Goal: Information Seeking & Learning: Learn about a topic

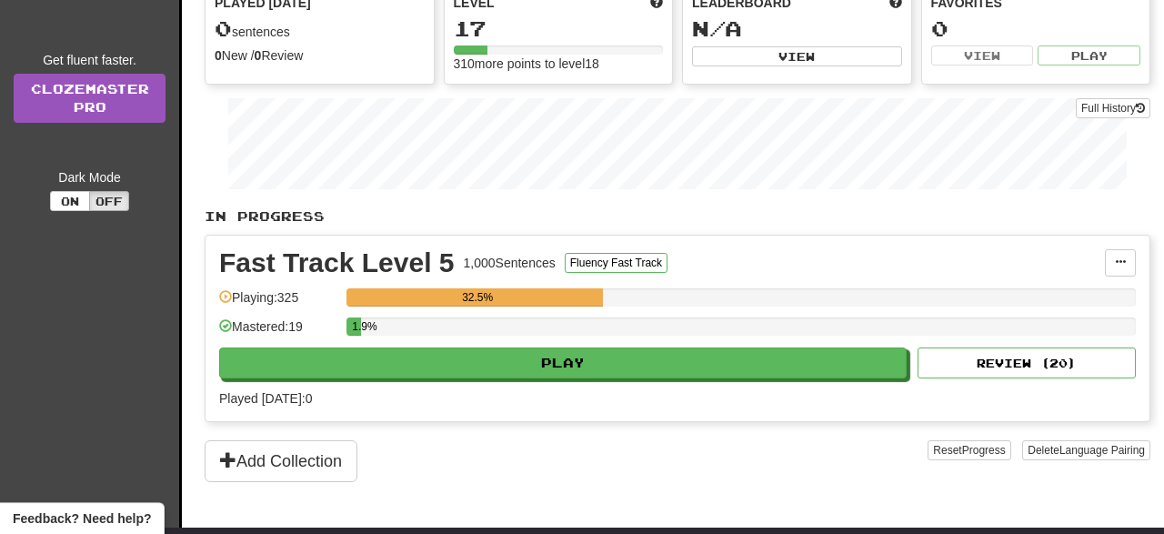
scroll to position [227, 0]
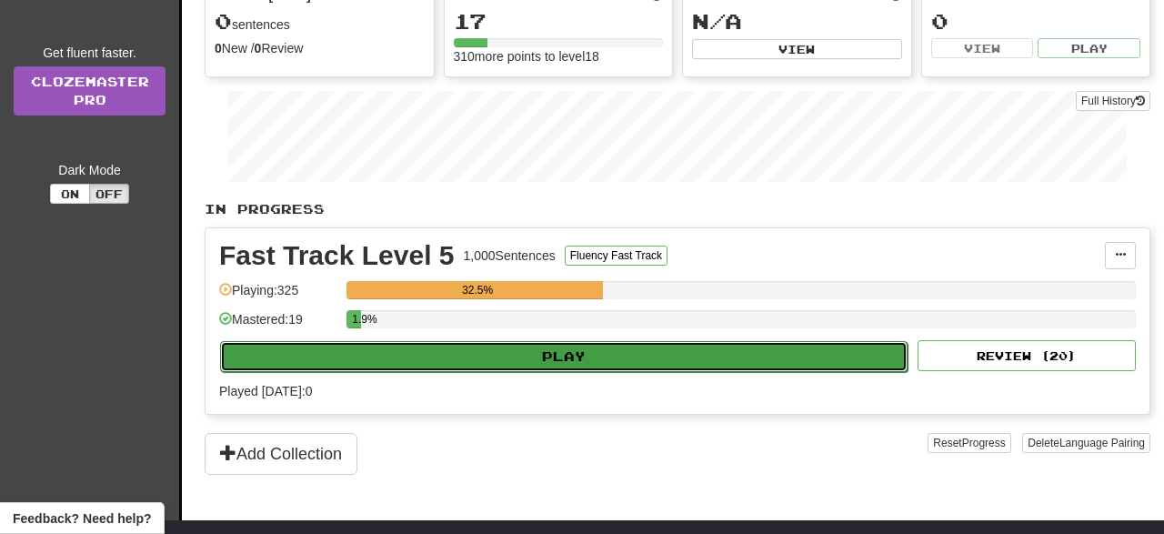
click at [594, 353] on button "Play" at bounding box center [563, 356] width 687 height 31
select select "**"
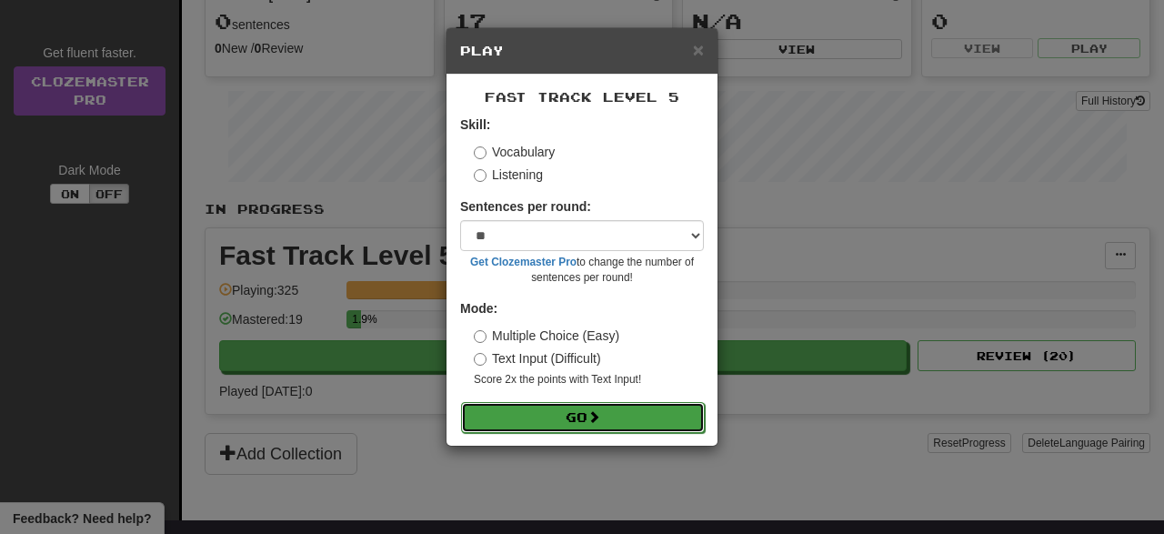
click at [597, 415] on span at bounding box center [593, 416] width 13 height 13
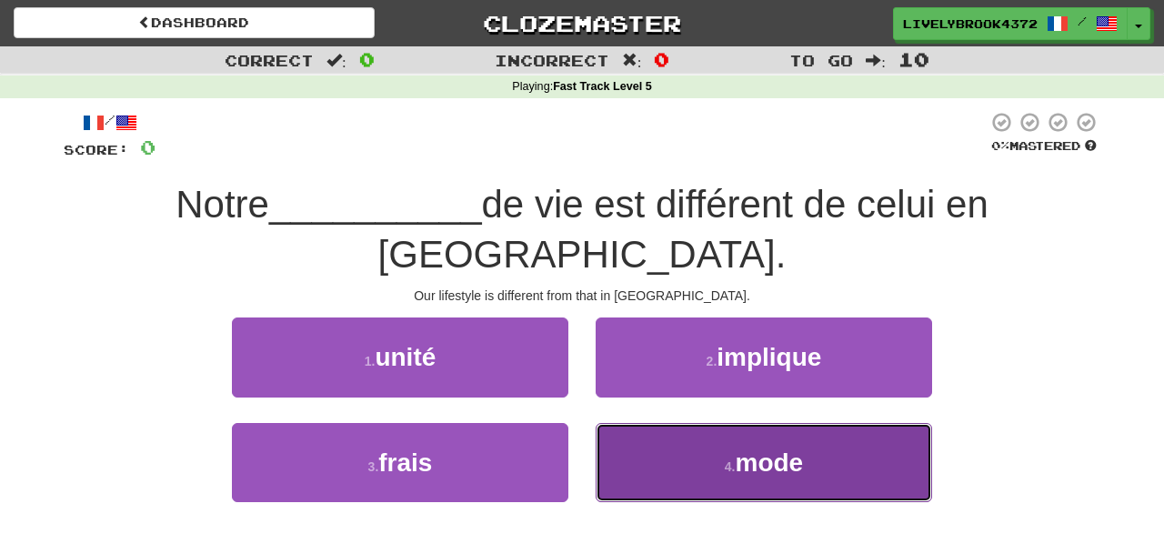
click at [706, 423] on button "4 . mode" at bounding box center [763, 462] width 336 height 79
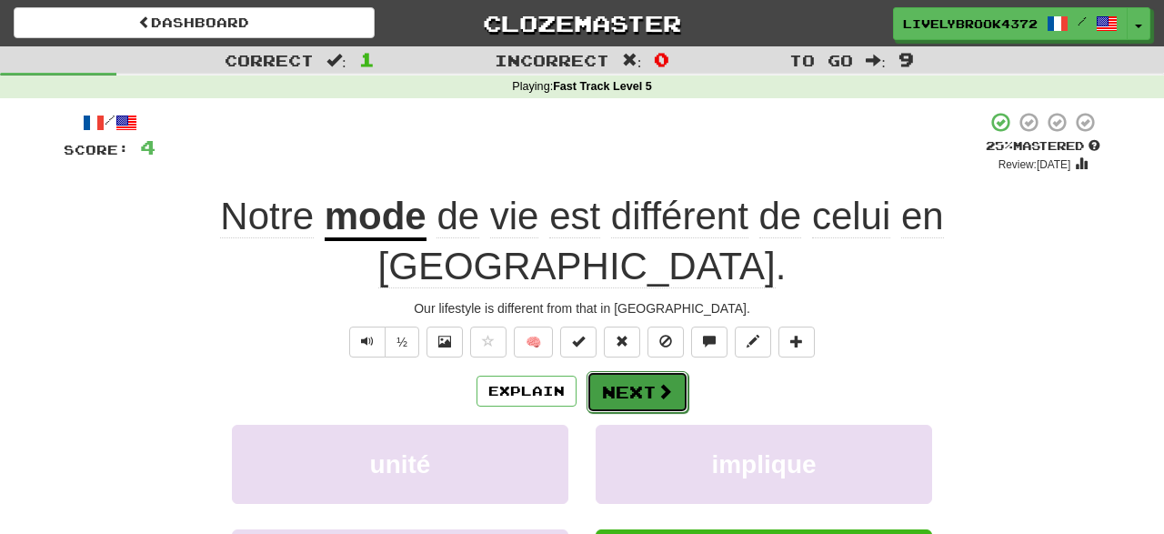
click at [631, 371] on button "Next" at bounding box center [637, 392] width 102 height 42
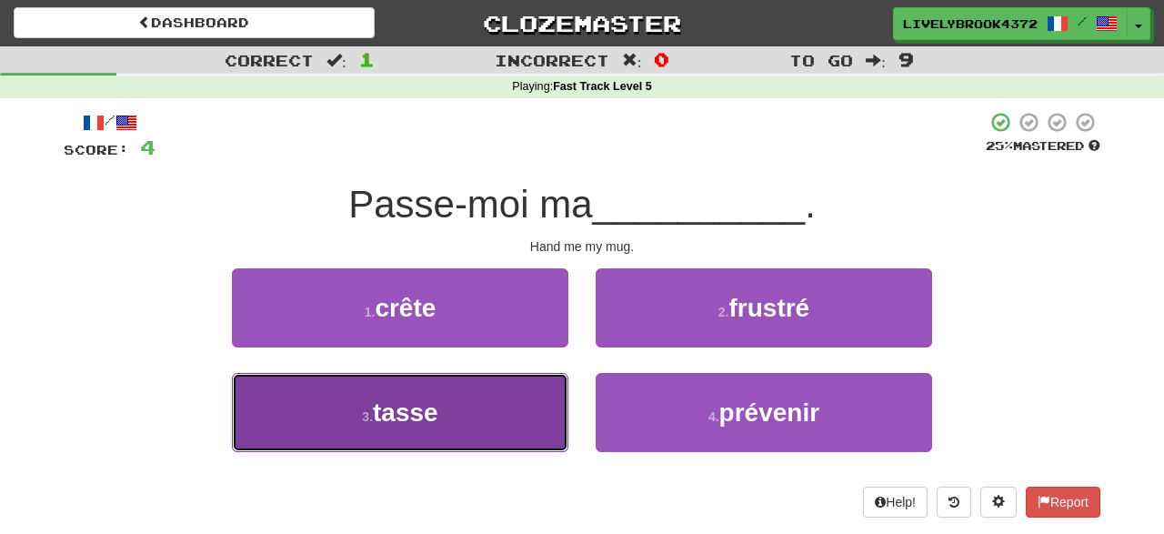
click at [514, 405] on button "3 . tasse" at bounding box center [400, 412] width 336 height 79
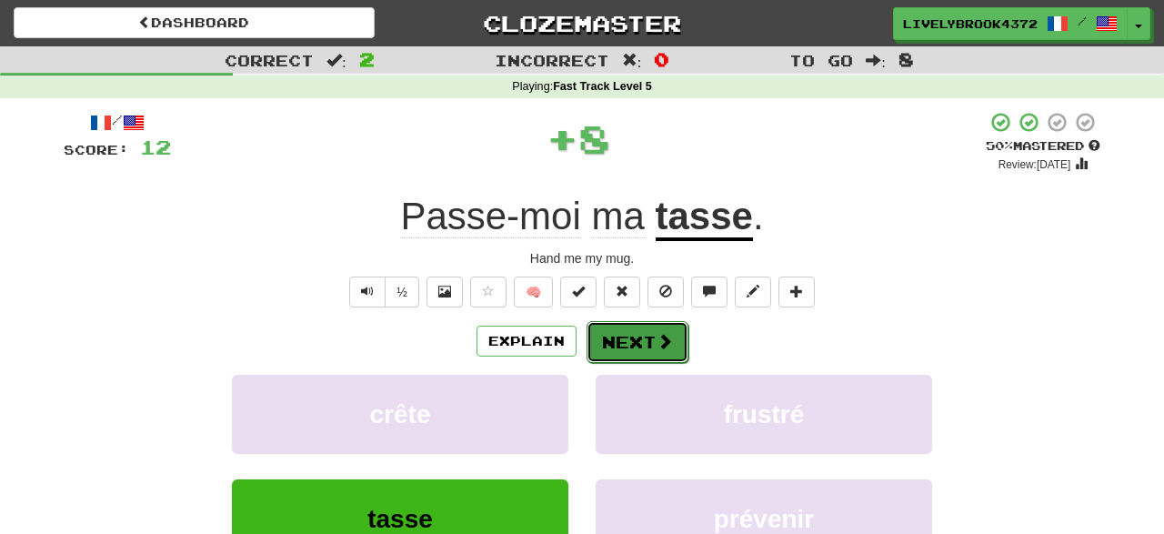
click at [625, 334] on button "Next" at bounding box center [637, 342] width 102 height 42
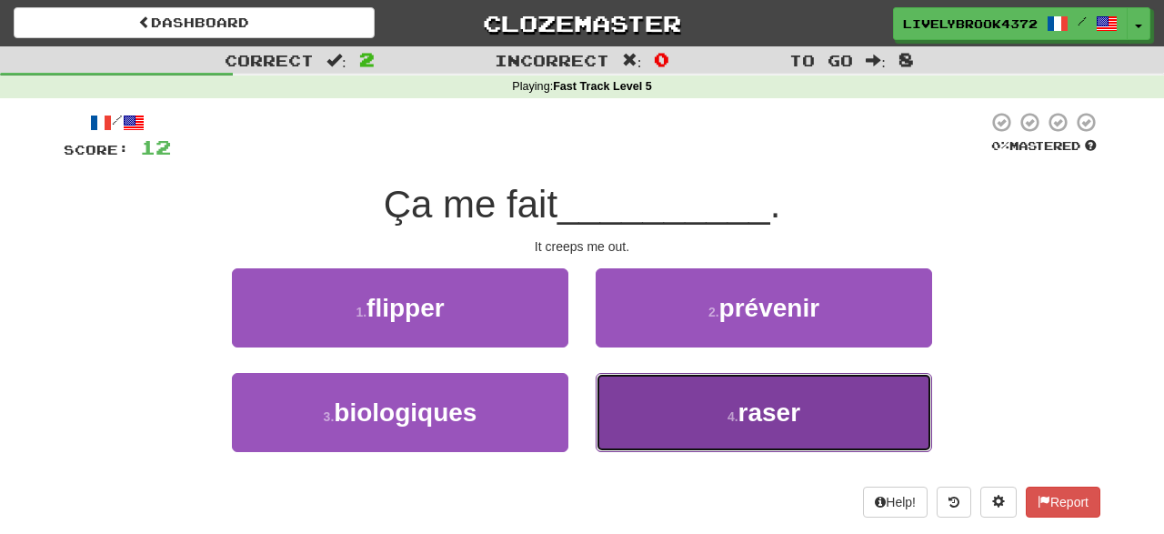
click at [738, 410] on small "4 ." at bounding box center [732, 416] width 11 height 15
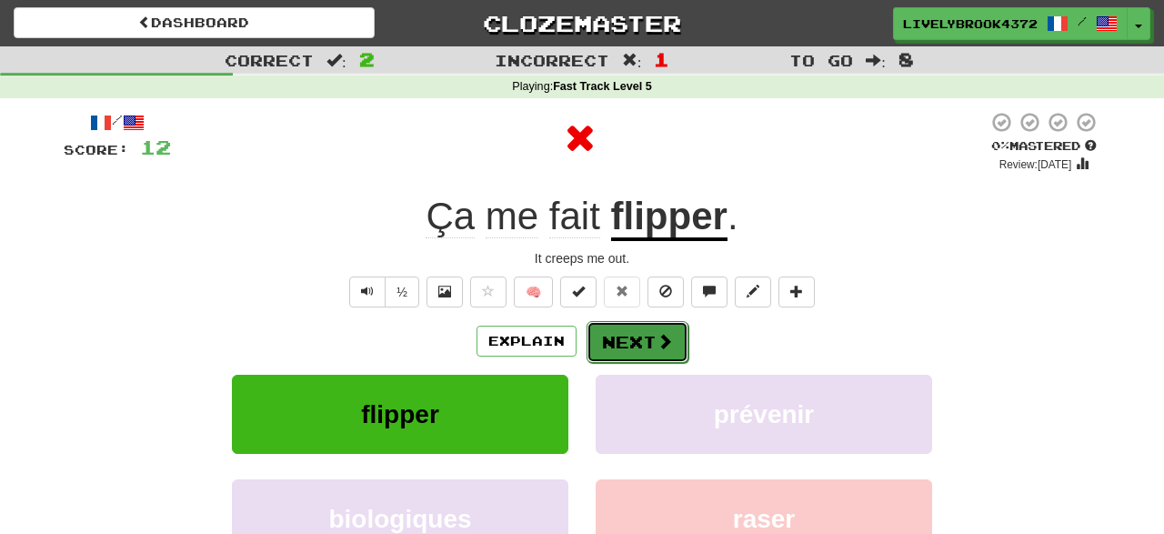
click at [627, 338] on button "Next" at bounding box center [637, 342] width 102 height 42
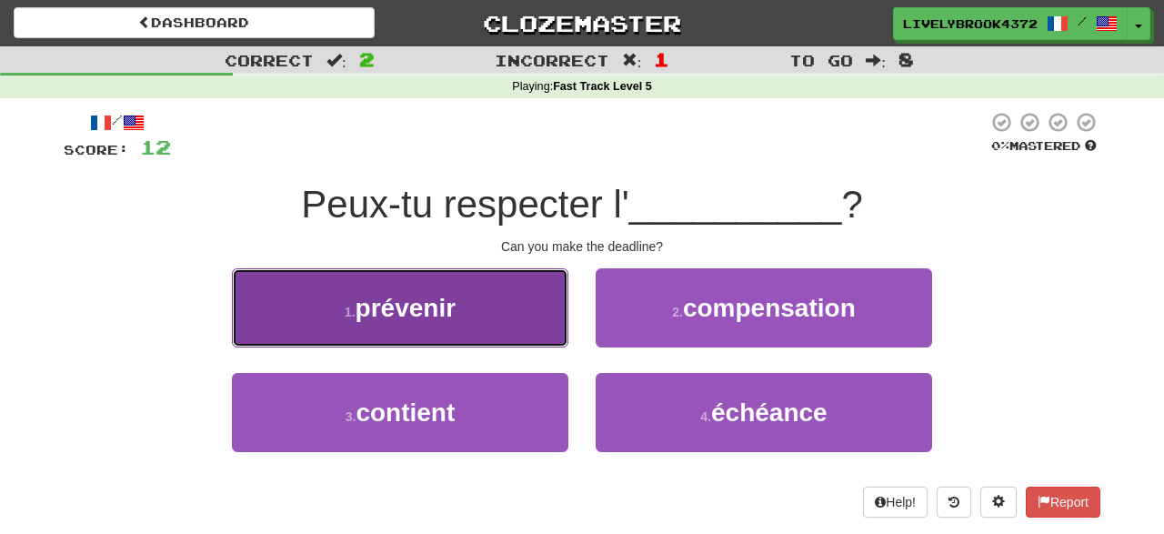
click at [532, 328] on button "1 . prévenir" at bounding box center [400, 307] width 336 height 79
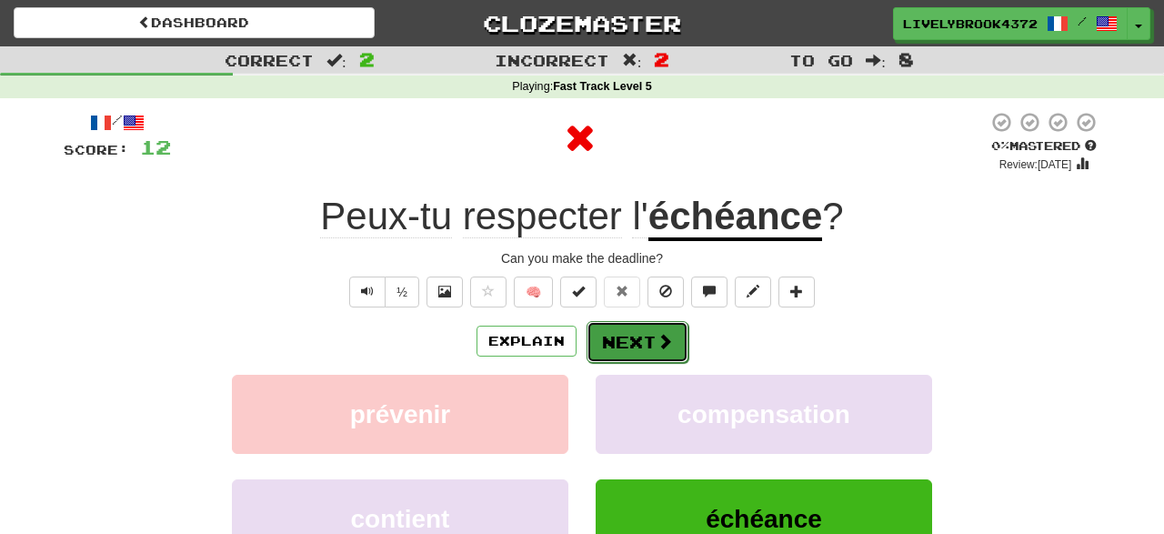
click at [637, 339] on button "Next" at bounding box center [637, 342] width 102 height 42
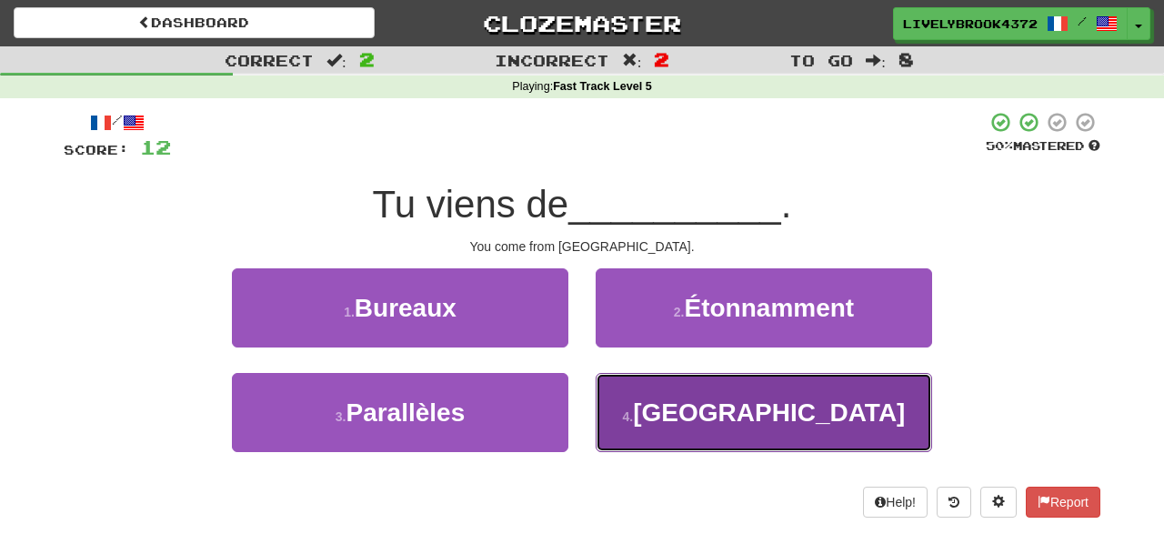
click at [705, 386] on button "4 . [GEOGRAPHIC_DATA]" at bounding box center [763, 412] width 336 height 79
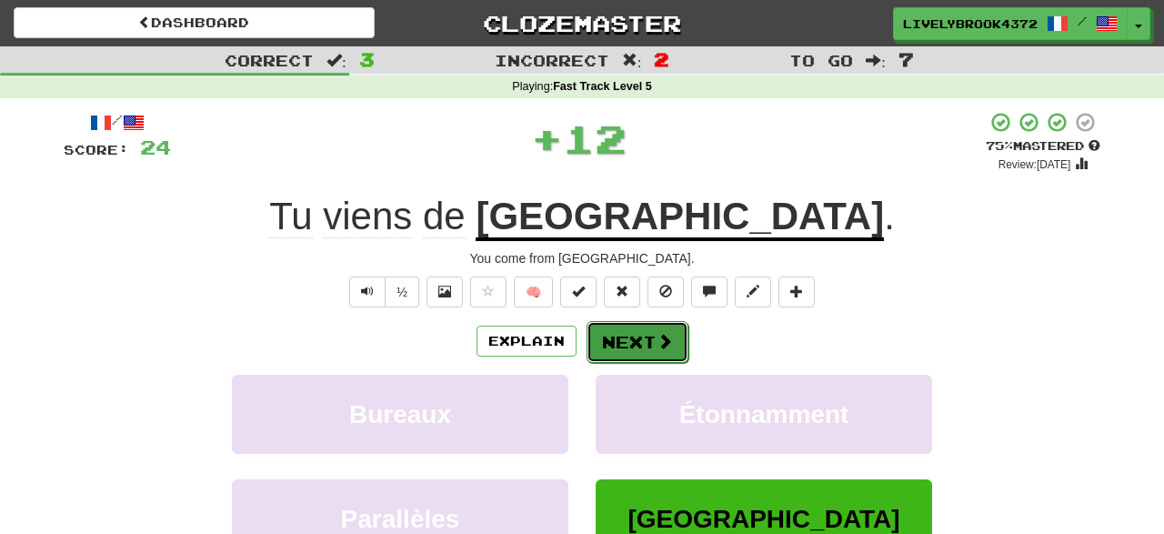
click at [633, 346] on button "Next" at bounding box center [637, 342] width 102 height 42
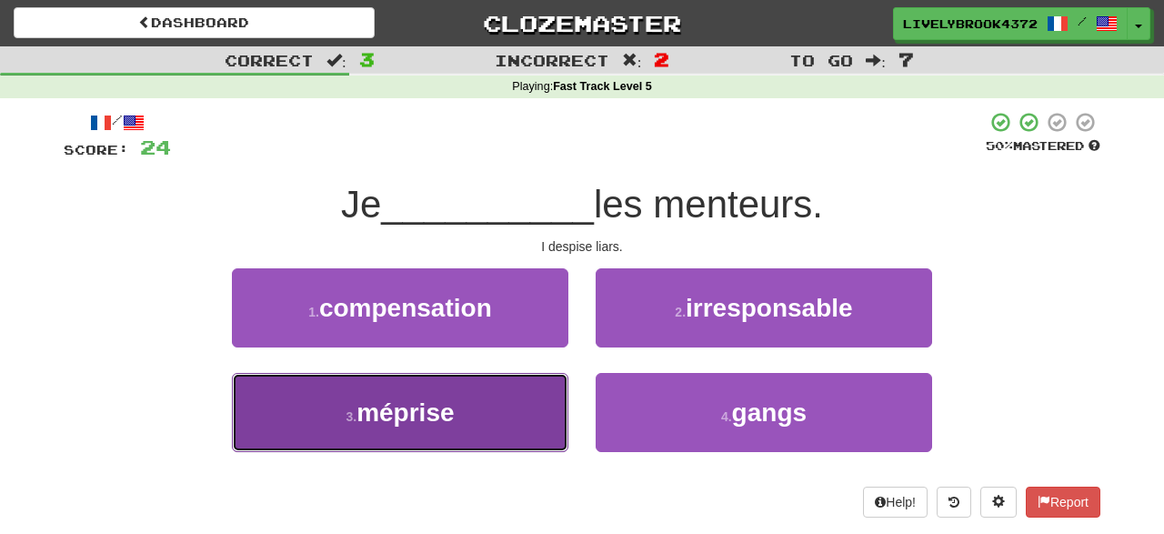
click at [523, 410] on button "3 . méprise" at bounding box center [400, 412] width 336 height 79
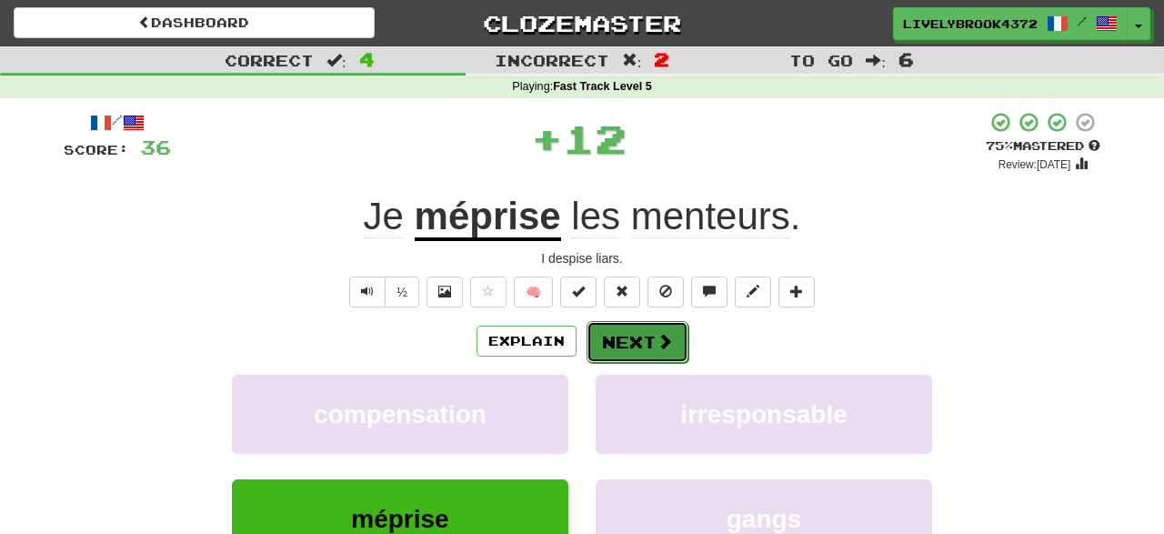
click at [626, 337] on button "Next" at bounding box center [637, 342] width 102 height 42
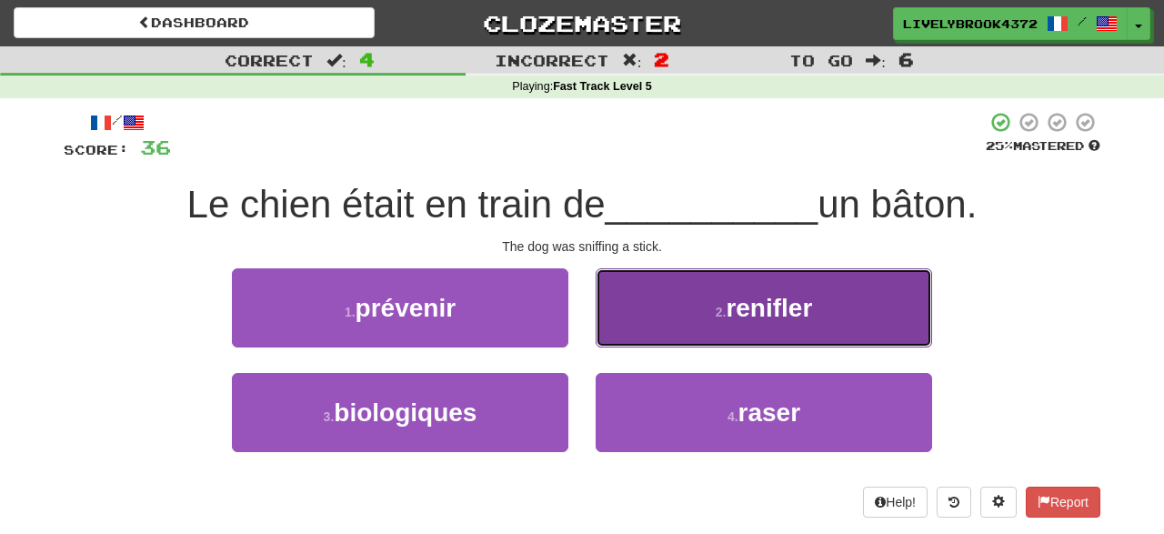
click at [723, 317] on small "2 ." at bounding box center [720, 312] width 11 height 15
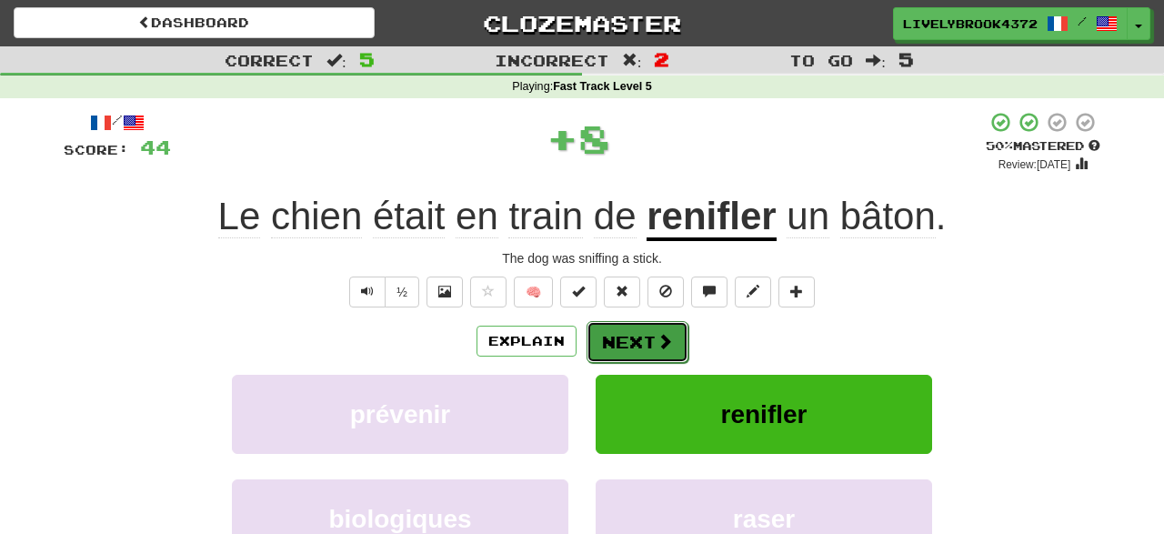
click at [626, 335] on button "Next" at bounding box center [637, 342] width 102 height 42
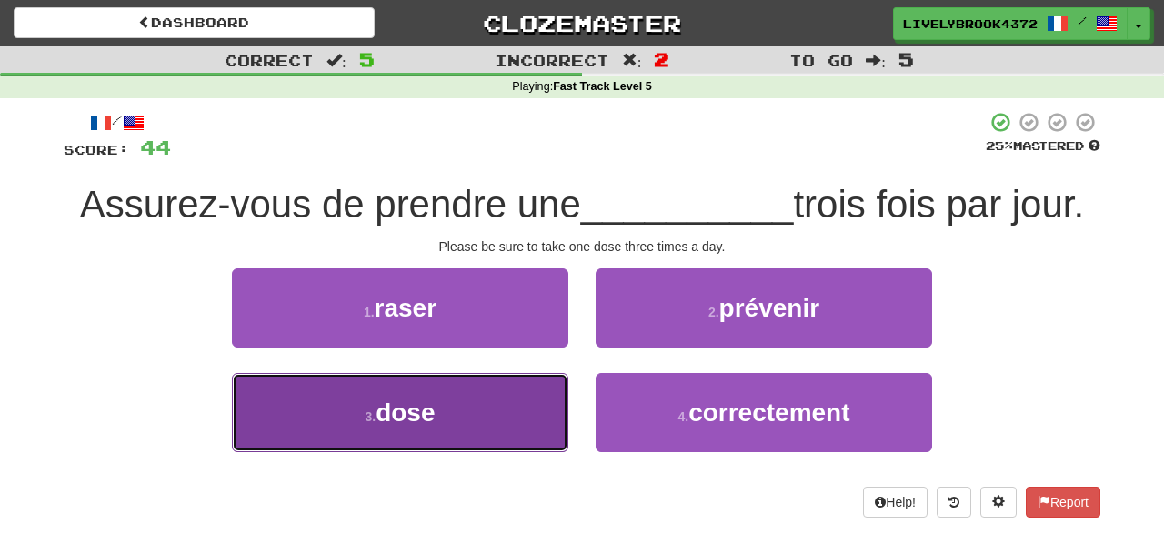
click at [521, 403] on button "3 . dose" at bounding box center [400, 412] width 336 height 79
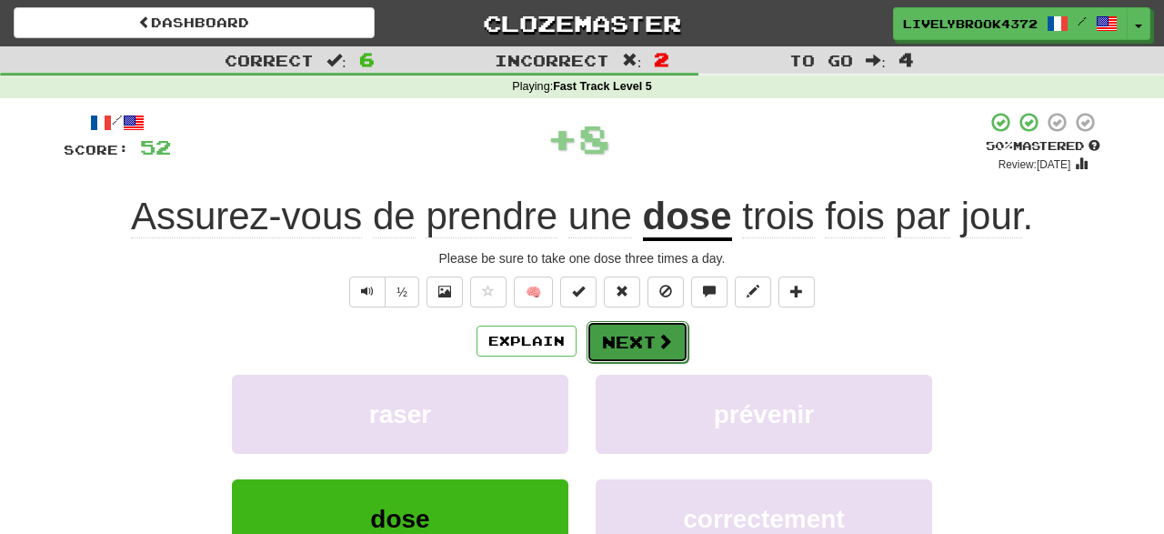
click at [625, 334] on button "Next" at bounding box center [637, 342] width 102 height 42
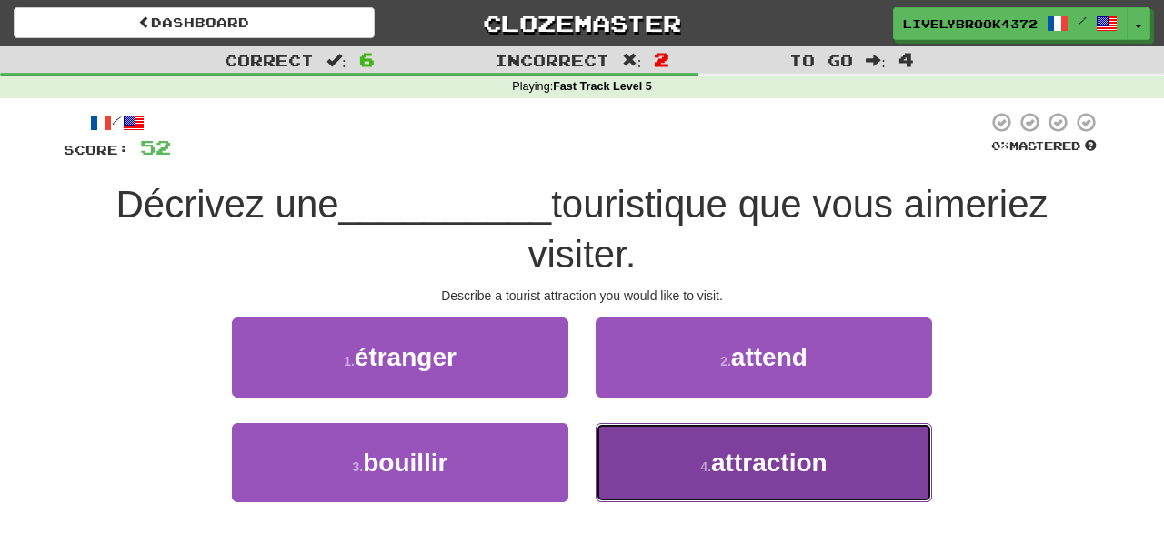
click at [719, 466] on span "attraction" at bounding box center [769, 462] width 116 height 28
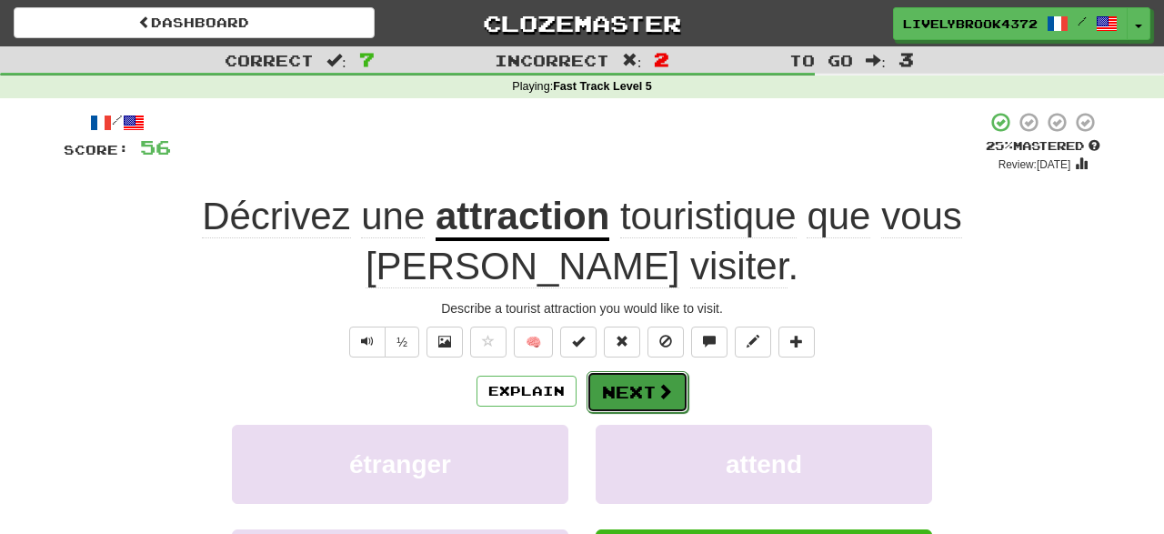
click at [635, 371] on button "Next" at bounding box center [637, 392] width 102 height 42
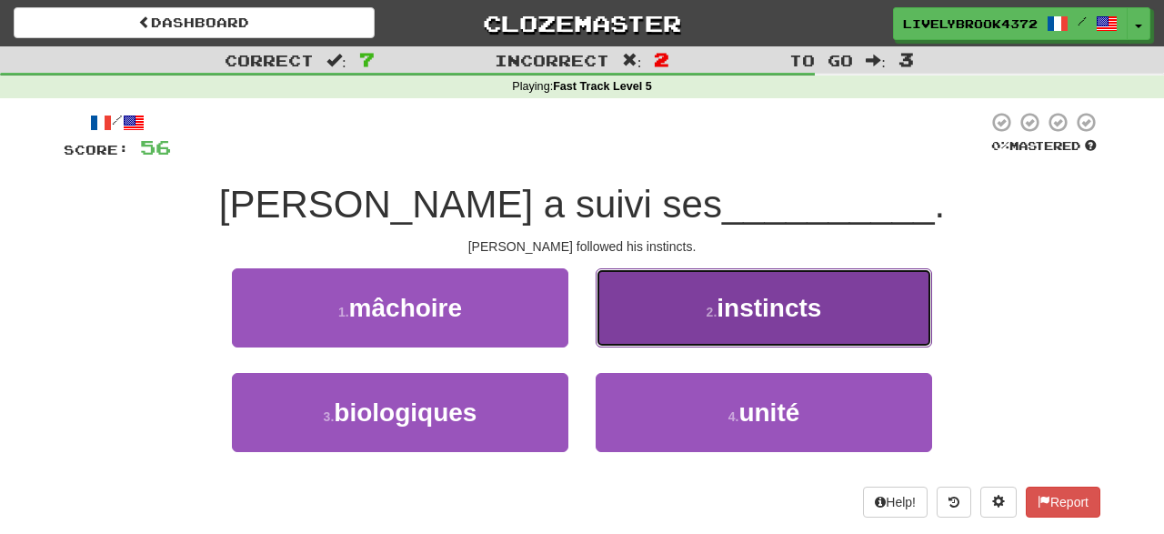
click at [721, 315] on span "instincts" at bounding box center [768, 308] width 105 height 28
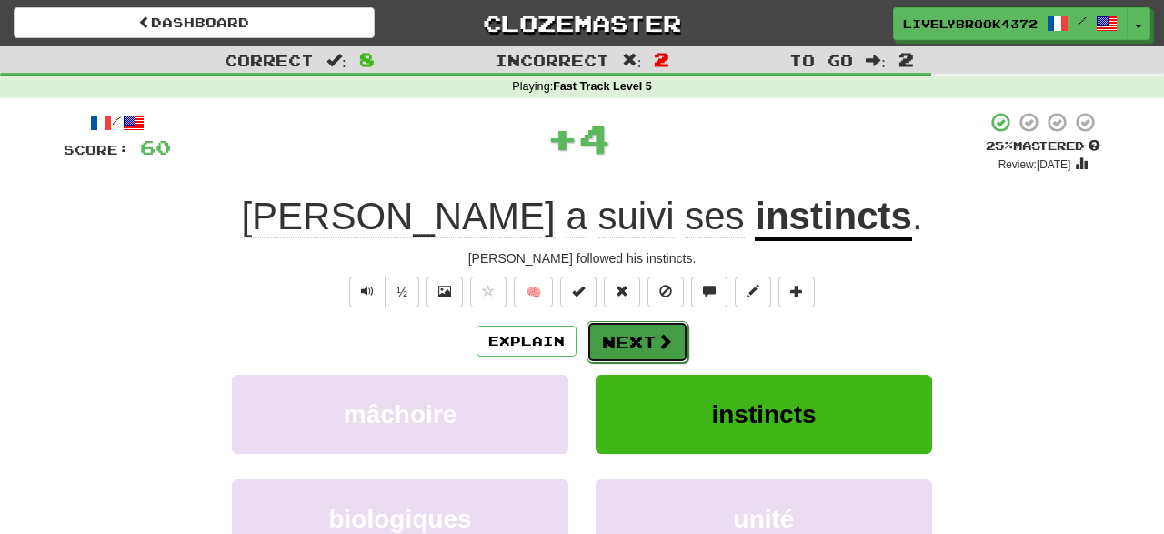
click at [626, 330] on button "Next" at bounding box center [637, 342] width 102 height 42
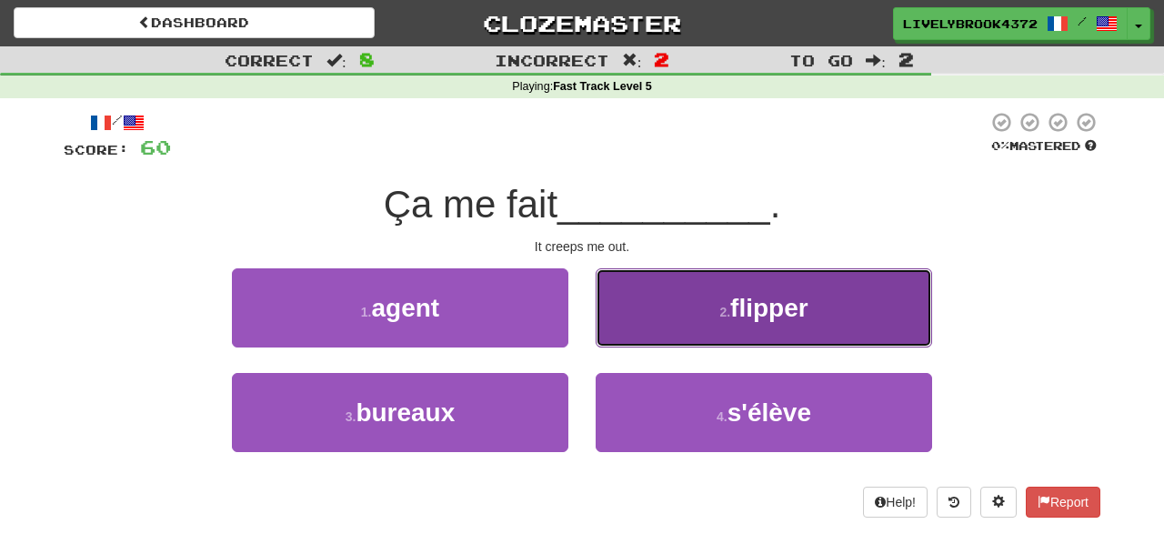
click at [702, 317] on button "2 . flipper" at bounding box center [763, 307] width 336 height 79
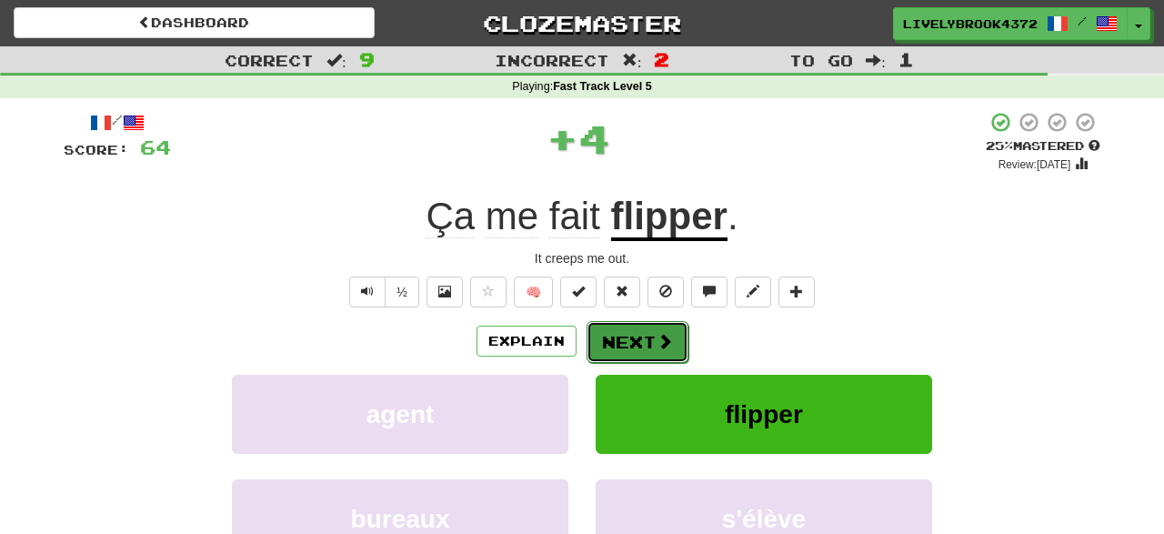
click at [620, 334] on button "Next" at bounding box center [637, 342] width 102 height 42
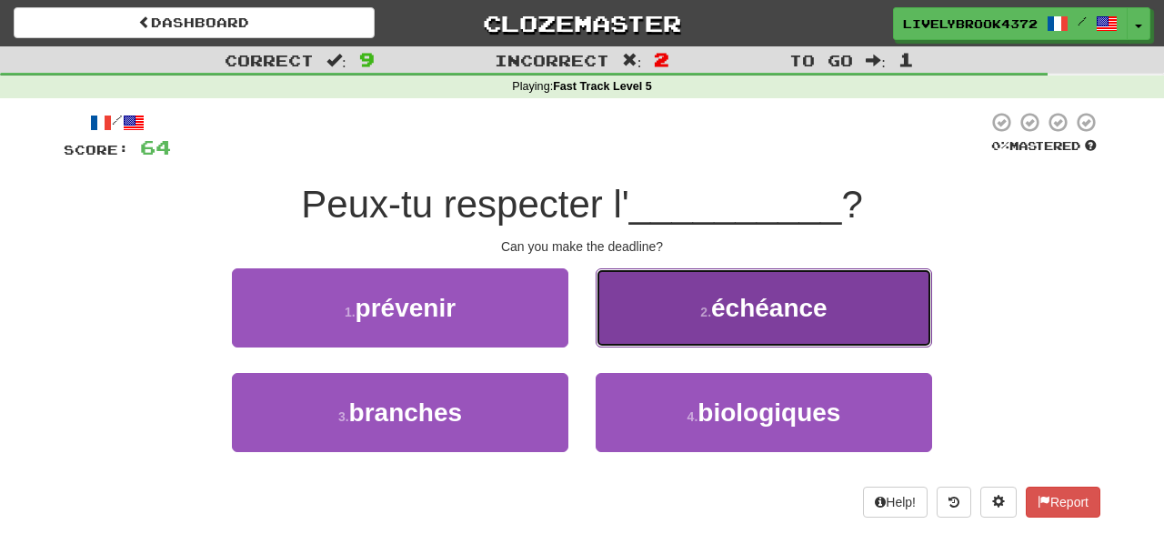
click at [701, 321] on button "2 . échéance" at bounding box center [763, 307] width 336 height 79
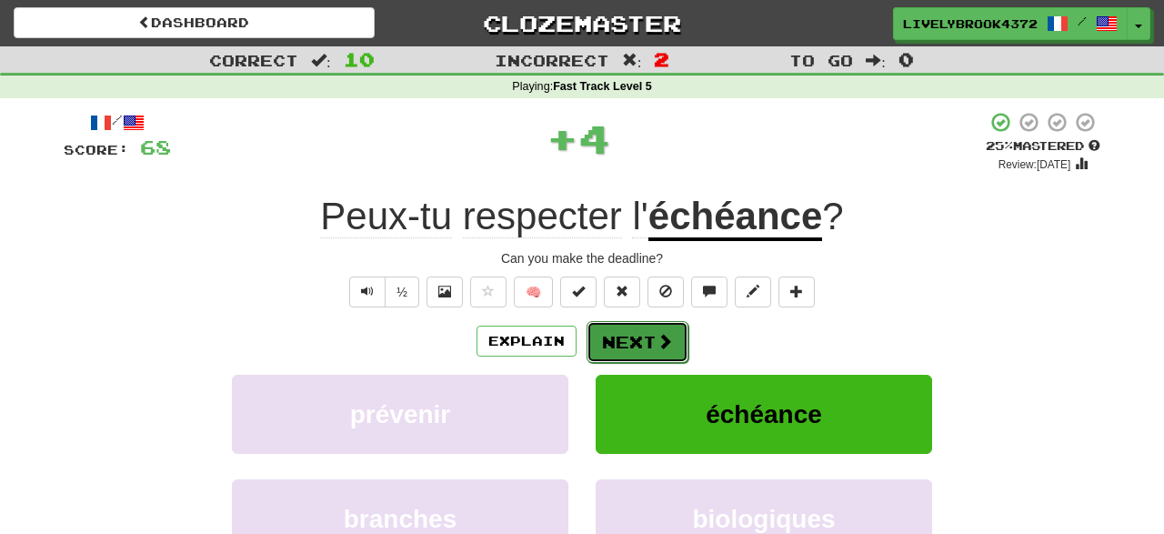
click at [628, 339] on button "Next" at bounding box center [637, 342] width 102 height 42
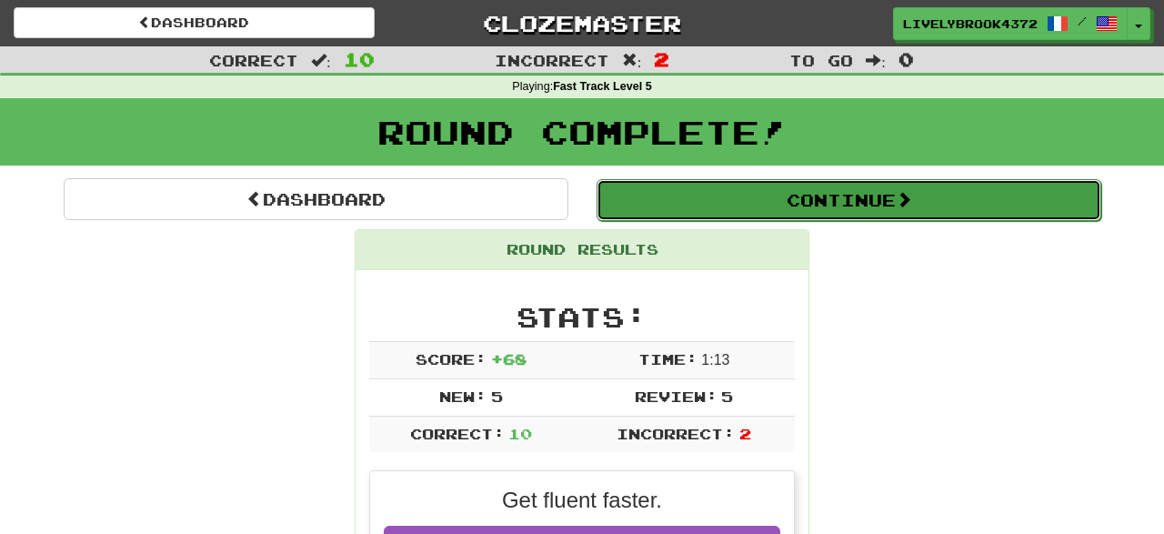
click at [844, 198] on button "Continue" at bounding box center [848, 200] width 505 height 42
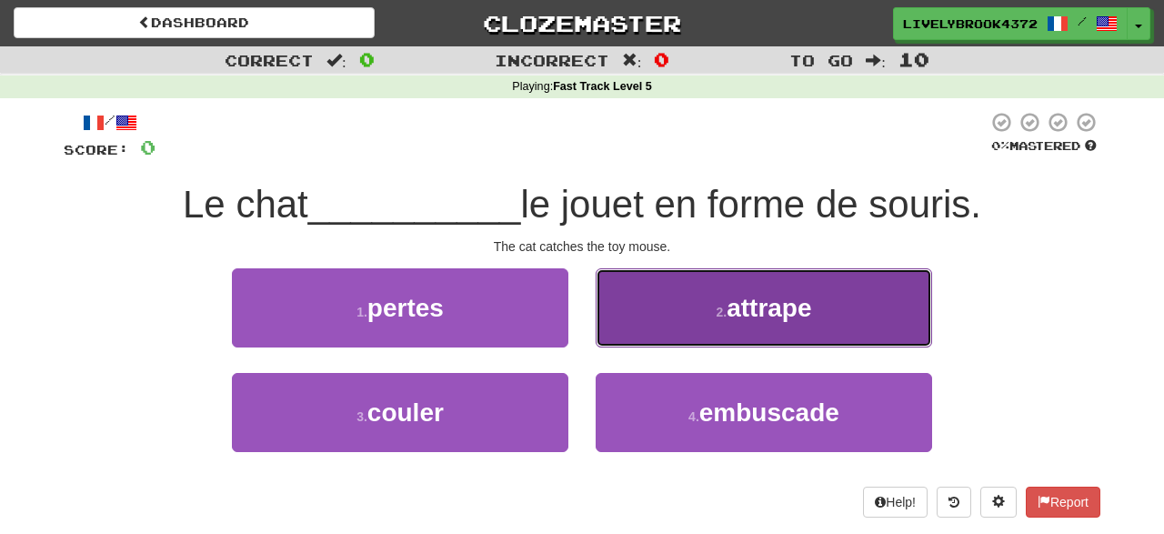
click at [706, 305] on button "2 . attrape" at bounding box center [763, 307] width 336 height 79
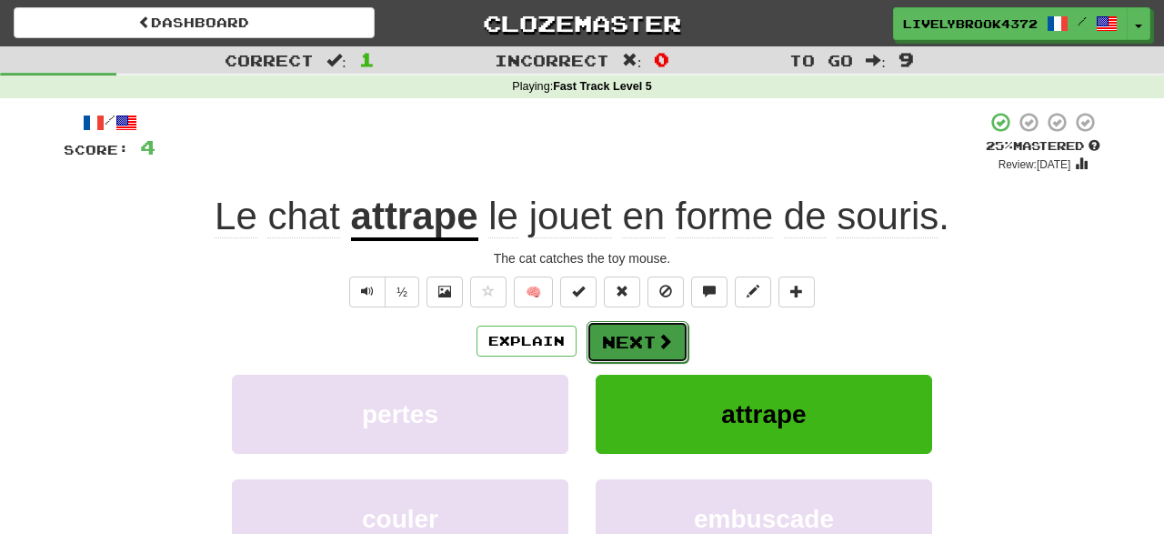
click at [619, 336] on button "Next" at bounding box center [637, 342] width 102 height 42
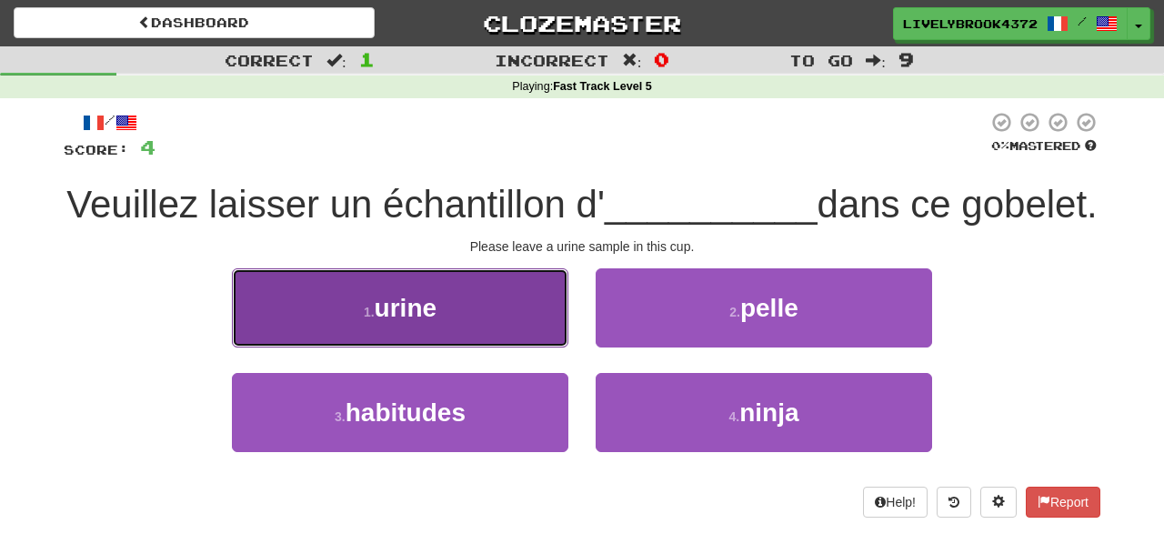
click at [511, 347] on button "1 . urine" at bounding box center [400, 307] width 336 height 79
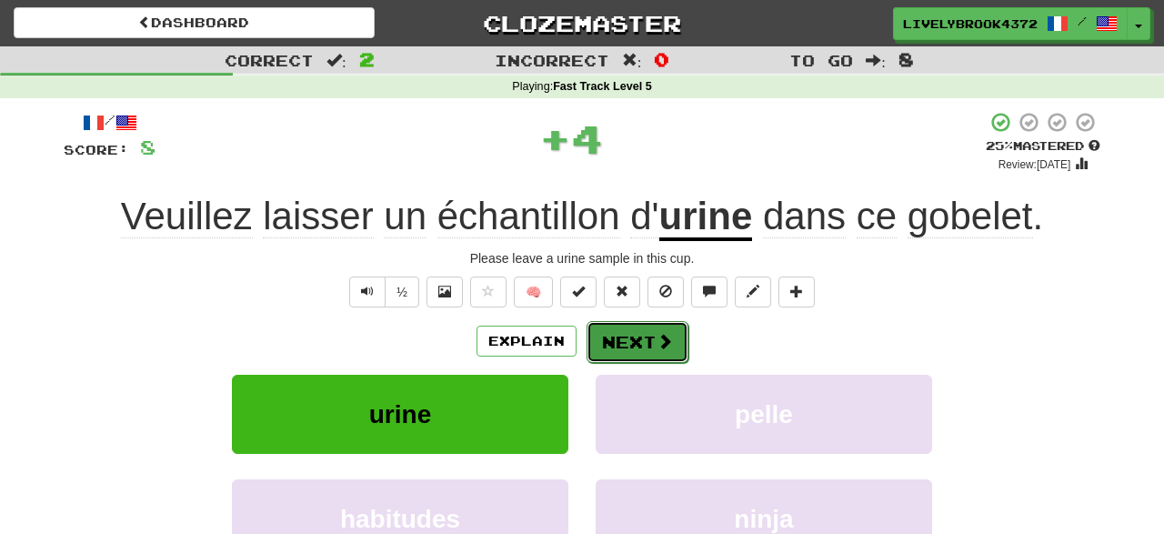
click at [636, 341] on button "Next" at bounding box center [637, 342] width 102 height 42
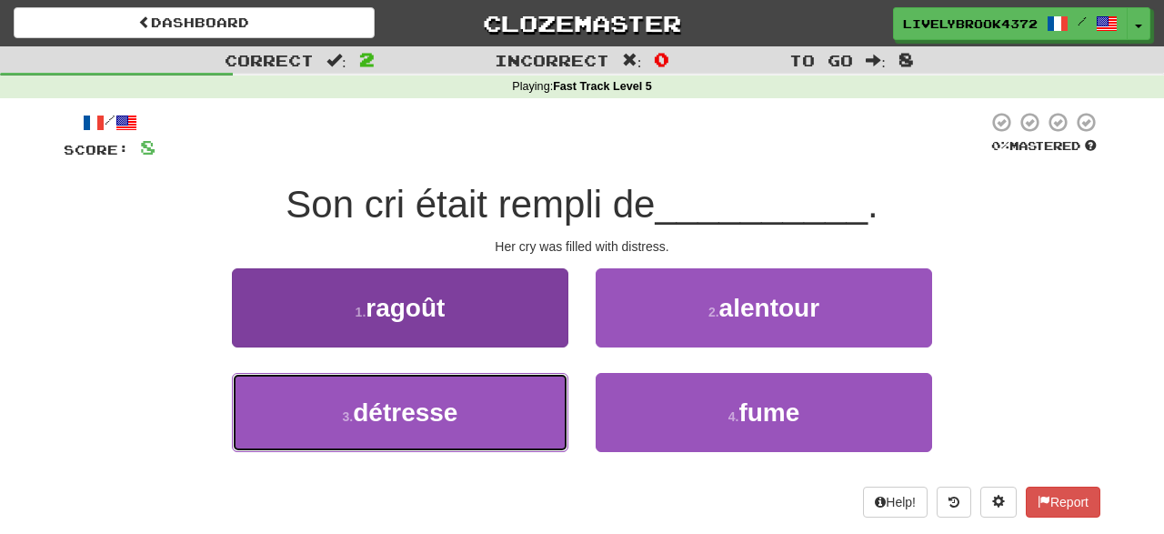
click at [506, 421] on button "3 . détresse" at bounding box center [400, 412] width 336 height 79
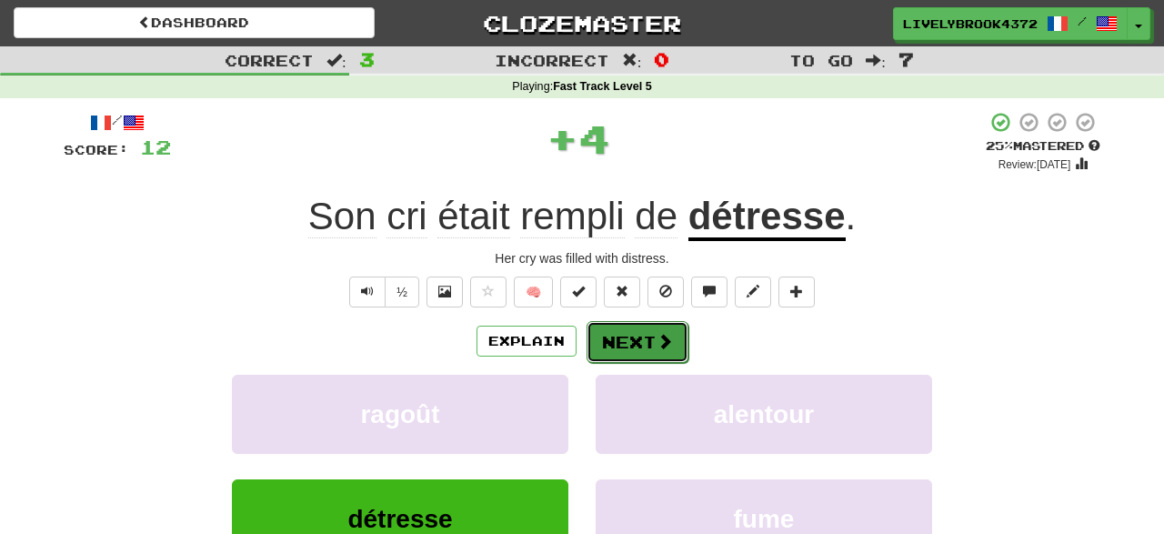
click at [617, 334] on button "Next" at bounding box center [637, 342] width 102 height 42
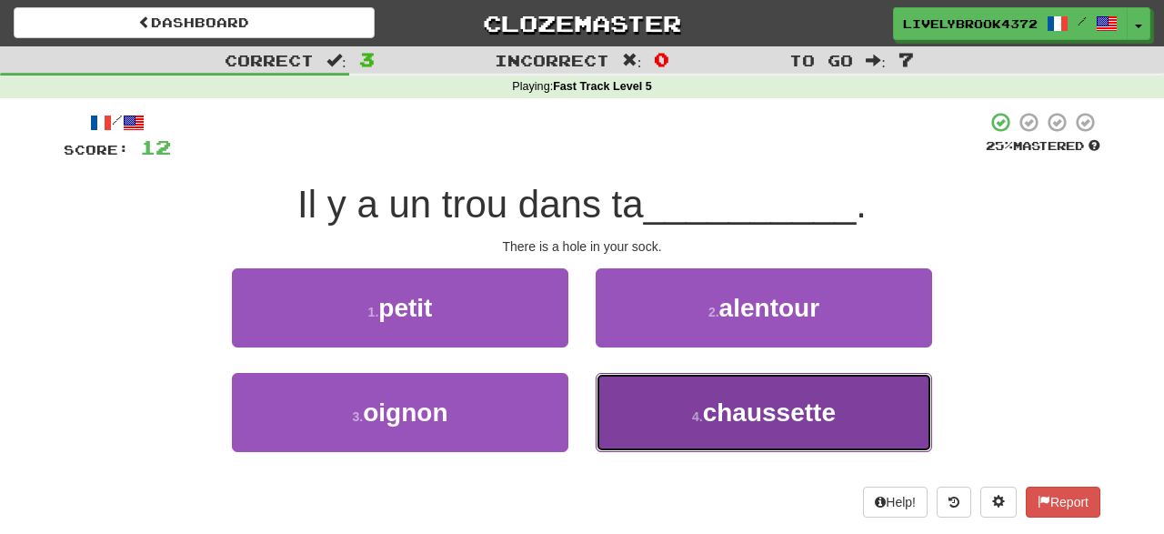
click at [705, 430] on button "4 . chaussette" at bounding box center [763, 412] width 336 height 79
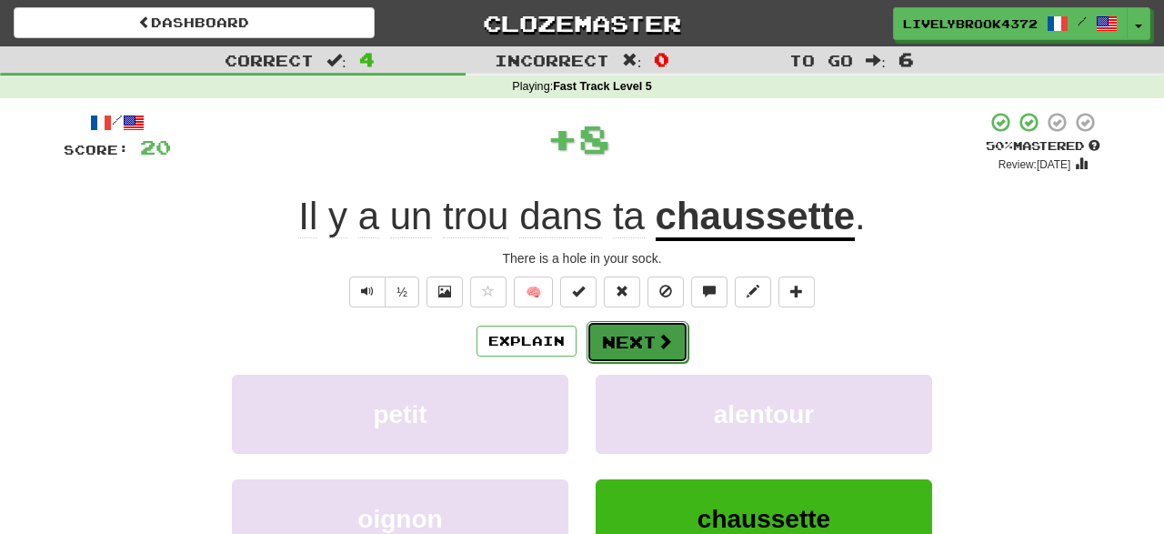
click at [626, 334] on button "Next" at bounding box center [637, 342] width 102 height 42
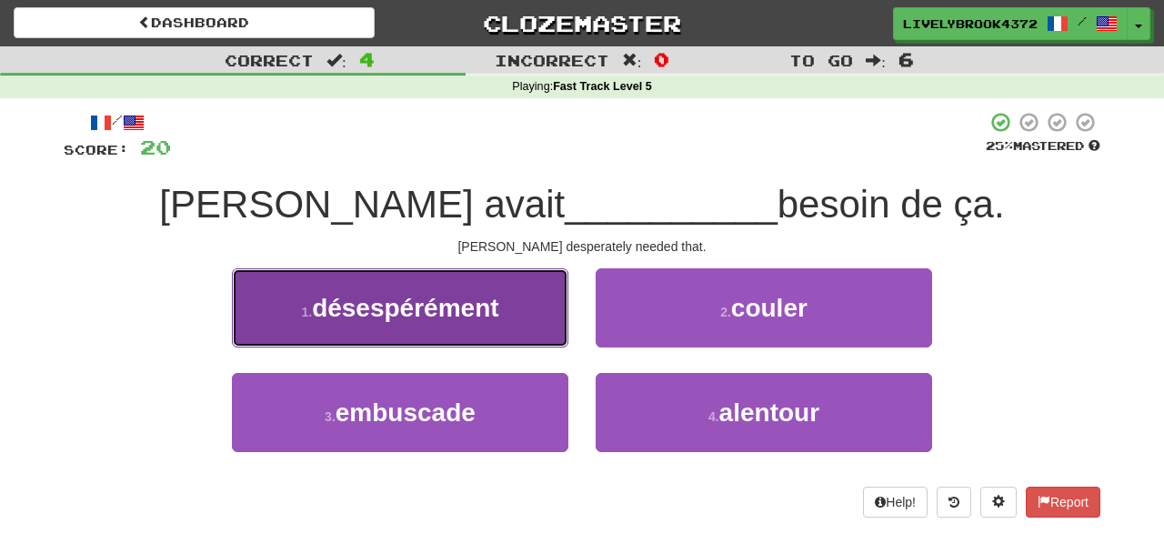
click at [517, 328] on button "1 . désespérément" at bounding box center [400, 307] width 336 height 79
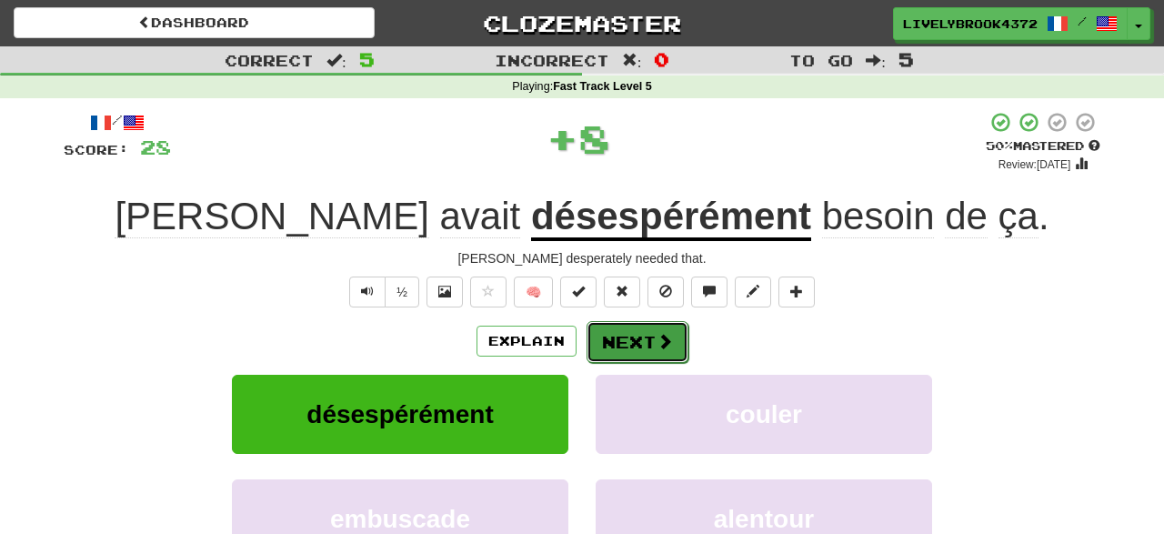
click at [626, 335] on button "Next" at bounding box center [637, 342] width 102 height 42
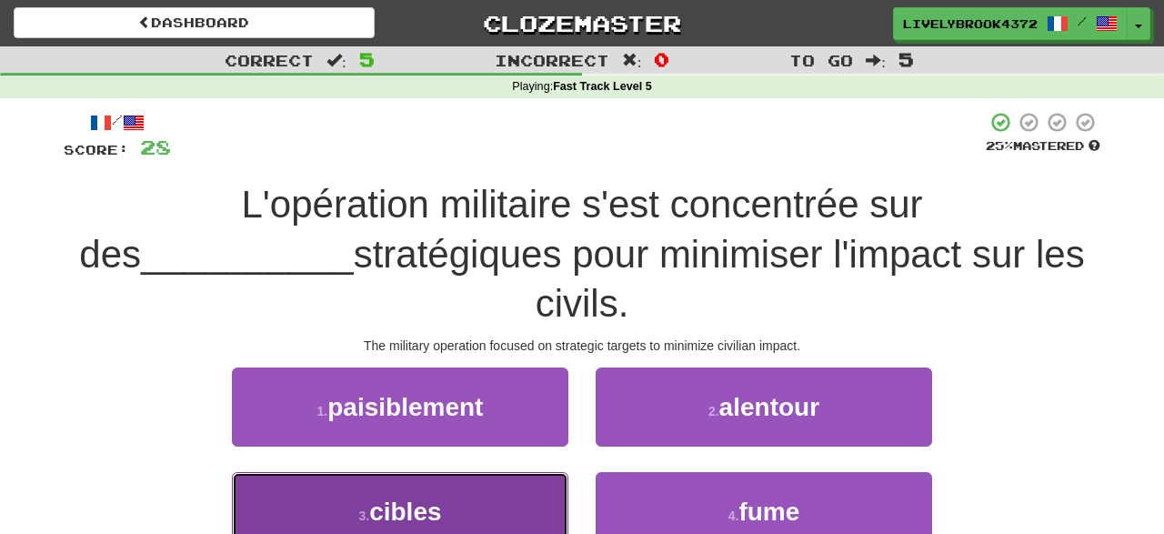
click at [487, 472] on button "3 . cibles" at bounding box center [400, 511] width 336 height 79
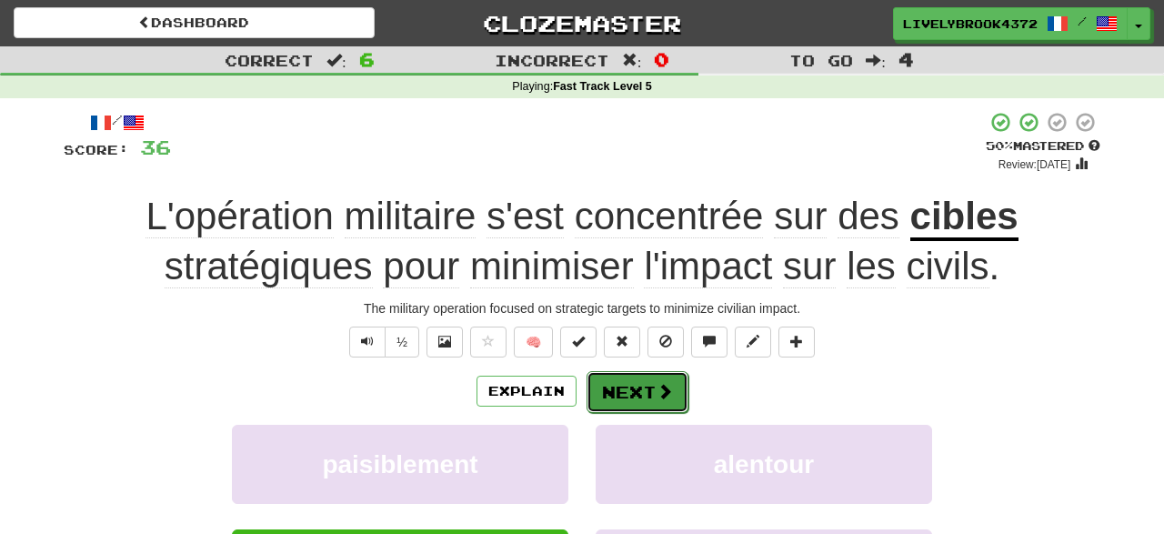
click at [622, 384] on button "Next" at bounding box center [637, 392] width 102 height 42
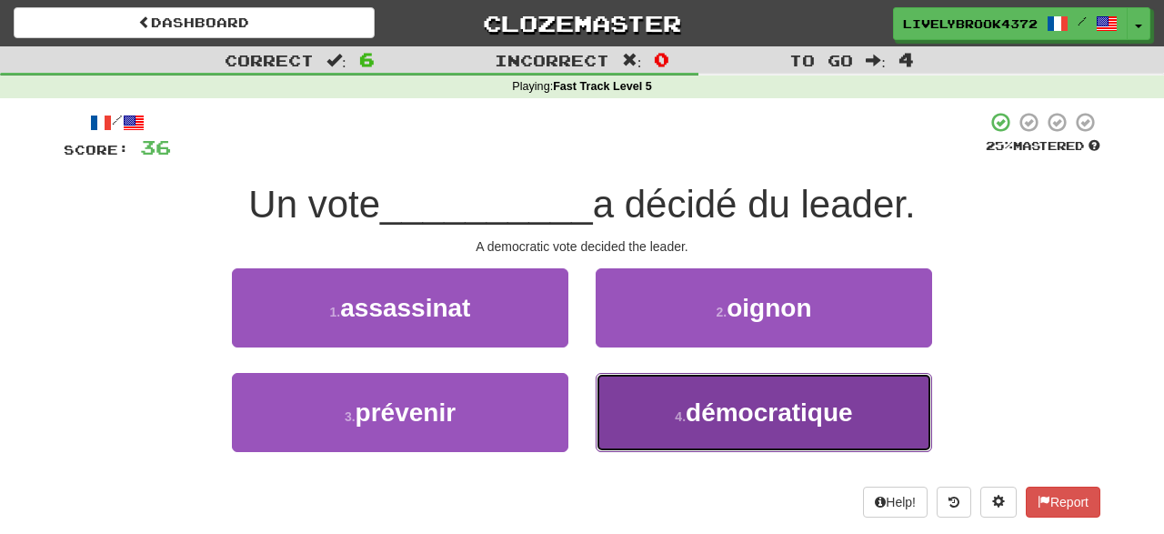
click at [660, 423] on button "4 . démocratique" at bounding box center [763, 412] width 336 height 79
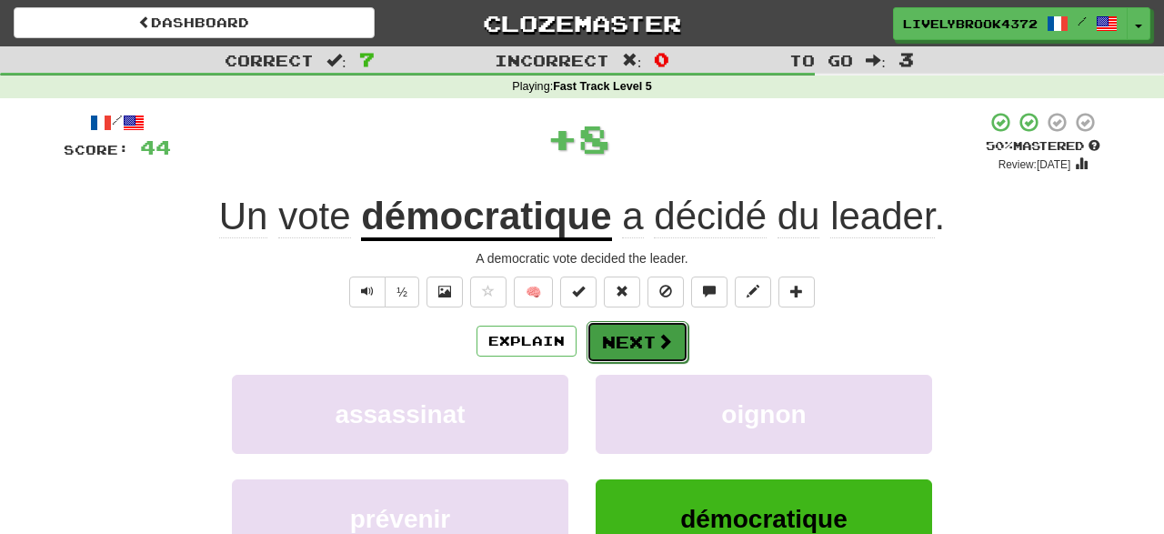
click at [614, 334] on button "Next" at bounding box center [637, 342] width 102 height 42
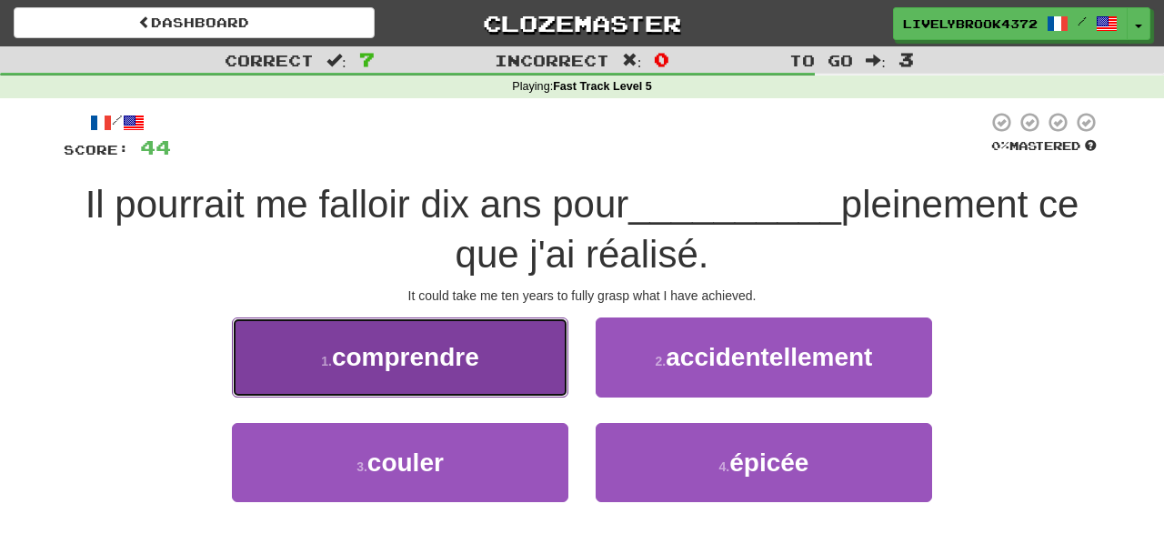
click at [543, 366] on button "1 . comprendre" at bounding box center [400, 356] width 336 height 79
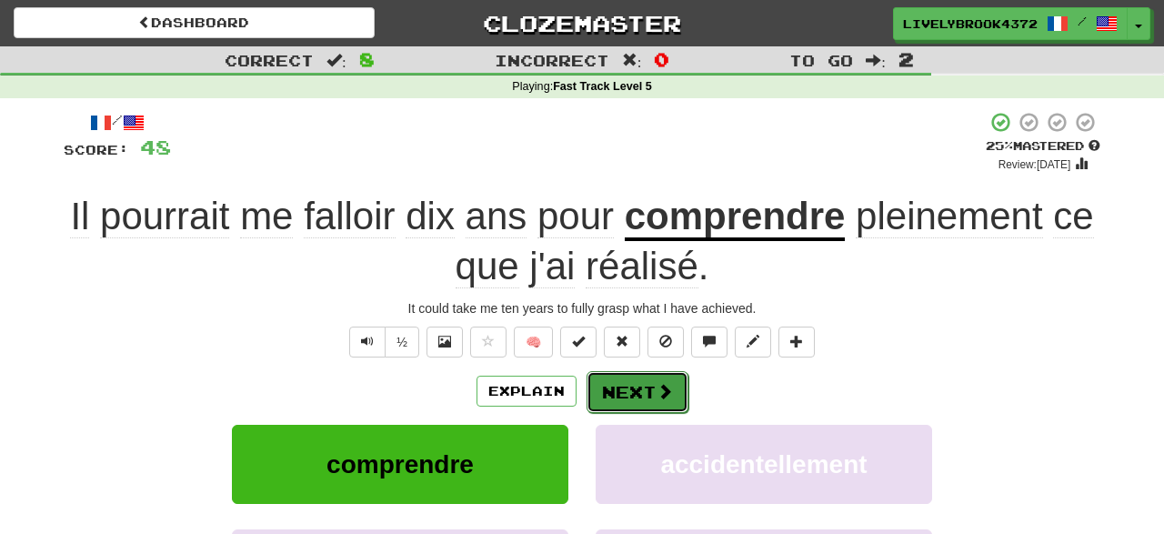
click at [641, 387] on button "Next" at bounding box center [637, 392] width 102 height 42
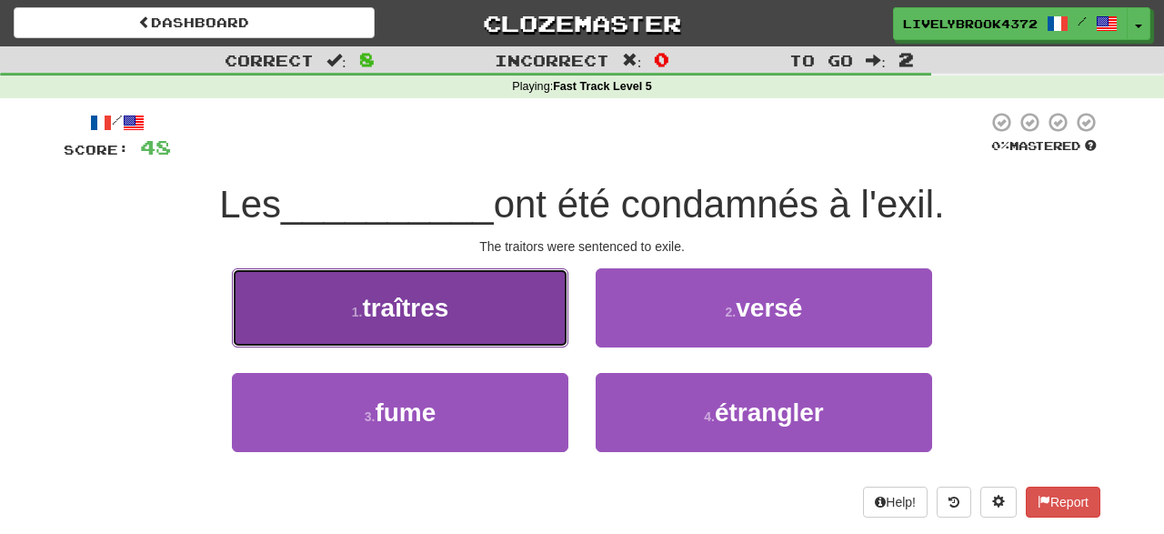
click at [517, 336] on button "1 . traîtres" at bounding box center [400, 307] width 336 height 79
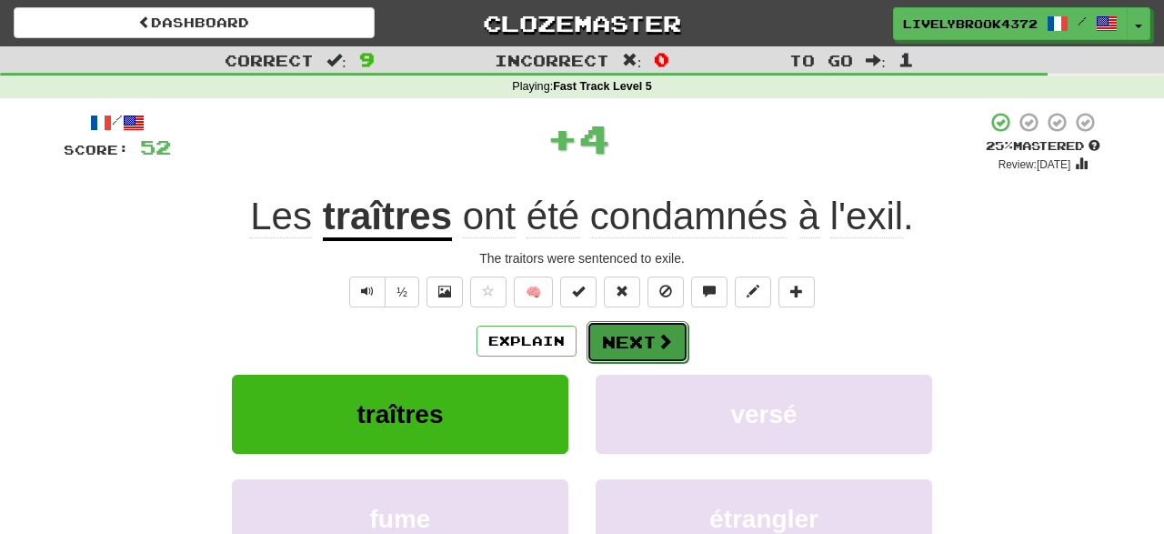
click at [635, 334] on button "Next" at bounding box center [637, 342] width 102 height 42
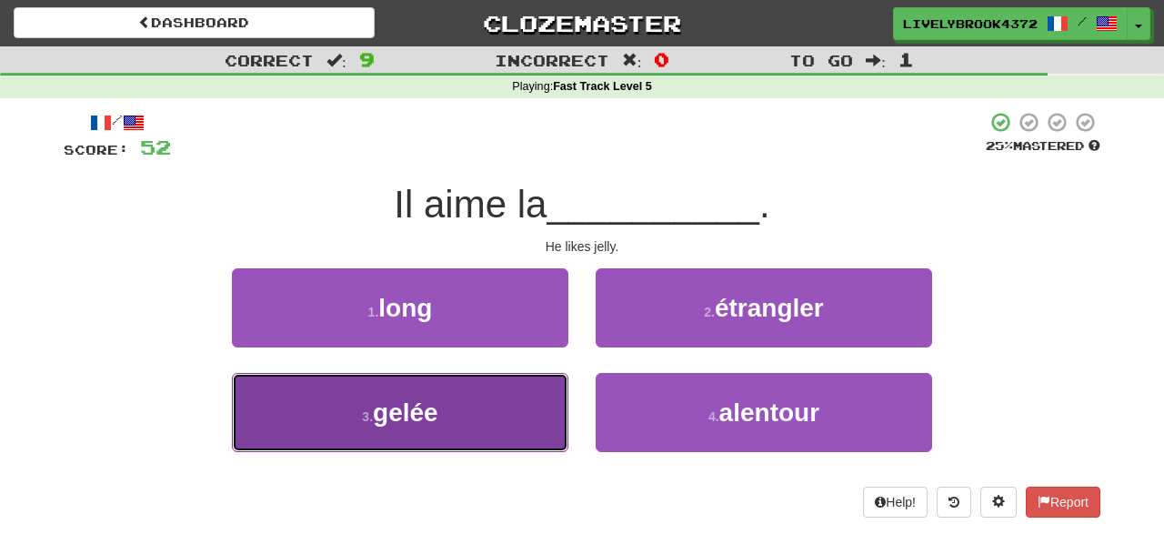
click at [537, 392] on button "3 . gelée" at bounding box center [400, 412] width 336 height 79
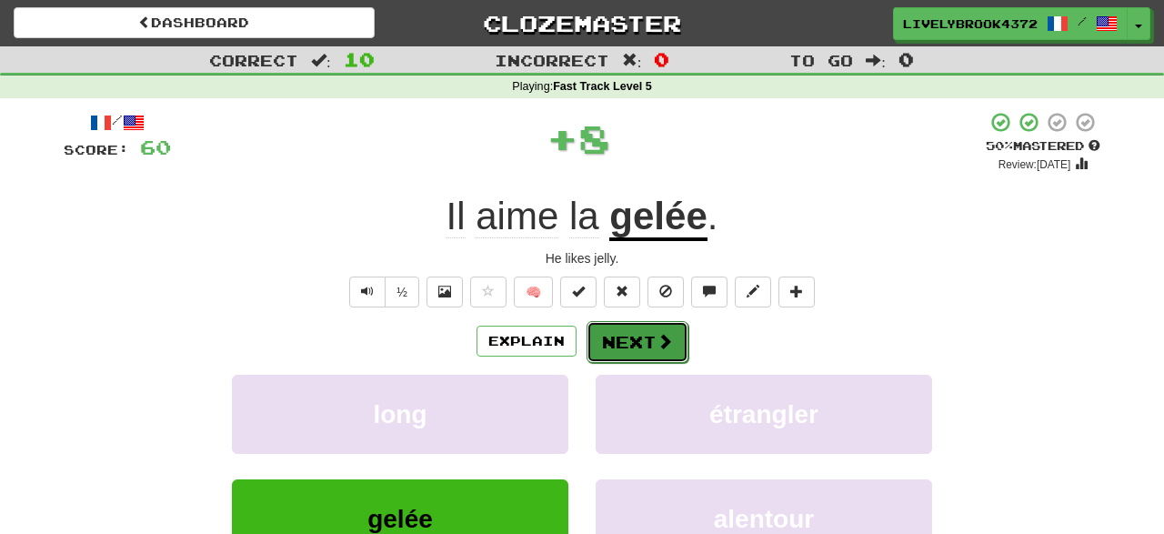
click at [621, 335] on button "Next" at bounding box center [637, 342] width 102 height 42
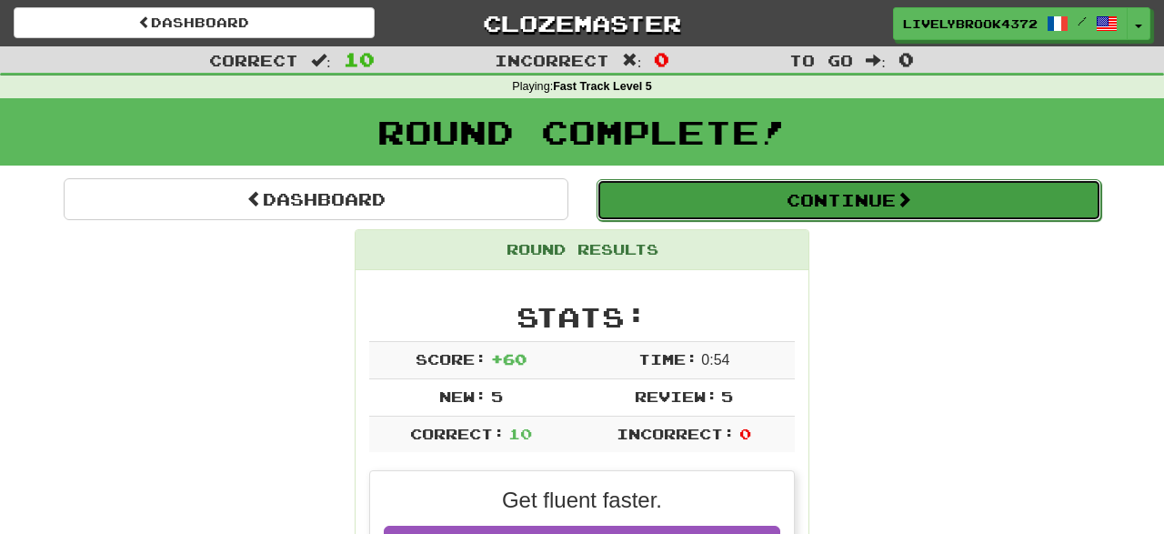
click at [714, 192] on button "Continue" at bounding box center [848, 200] width 505 height 42
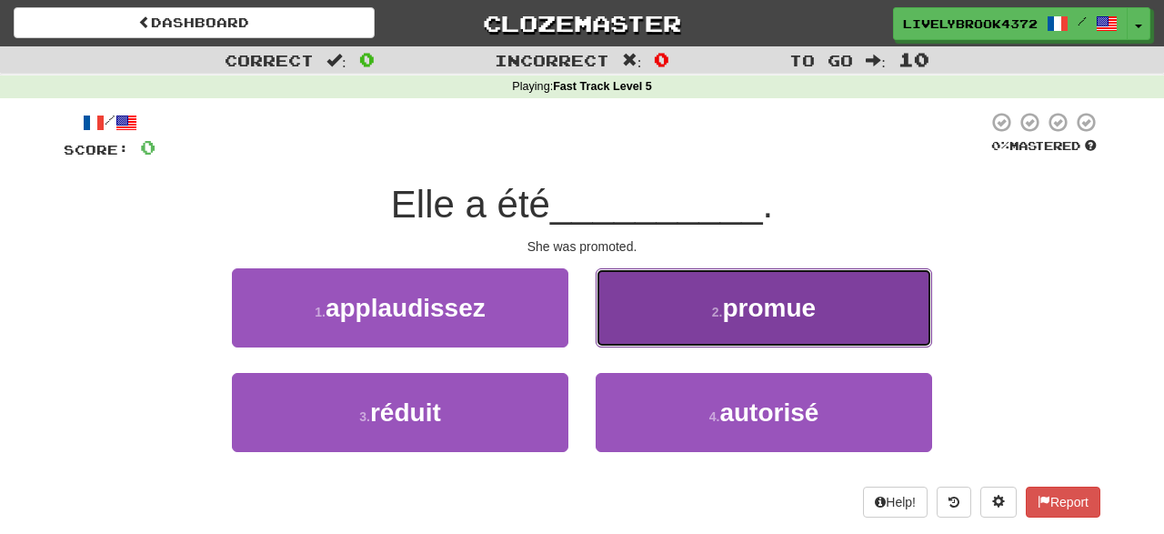
click at [705, 324] on button "2 . promue" at bounding box center [763, 307] width 336 height 79
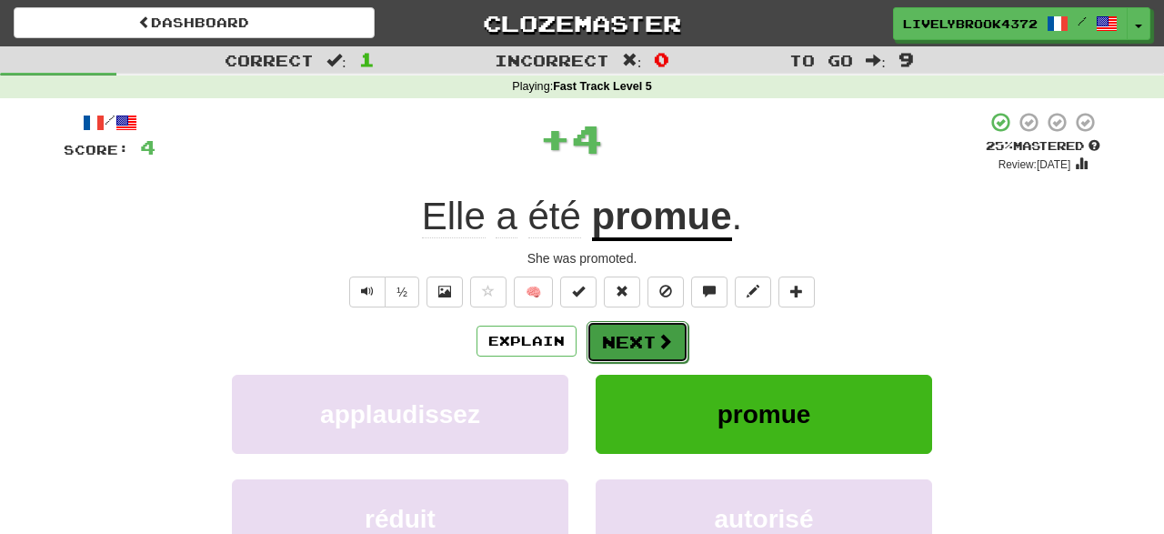
click at [621, 348] on button "Next" at bounding box center [637, 342] width 102 height 42
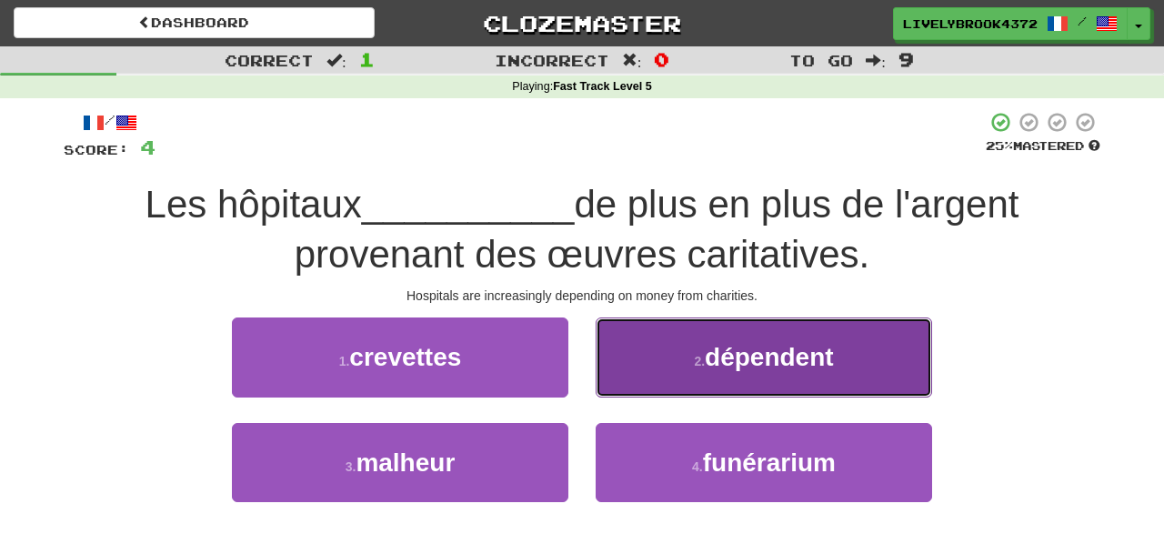
click at [653, 353] on button "2 . dépendent" at bounding box center [763, 356] width 336 height 79
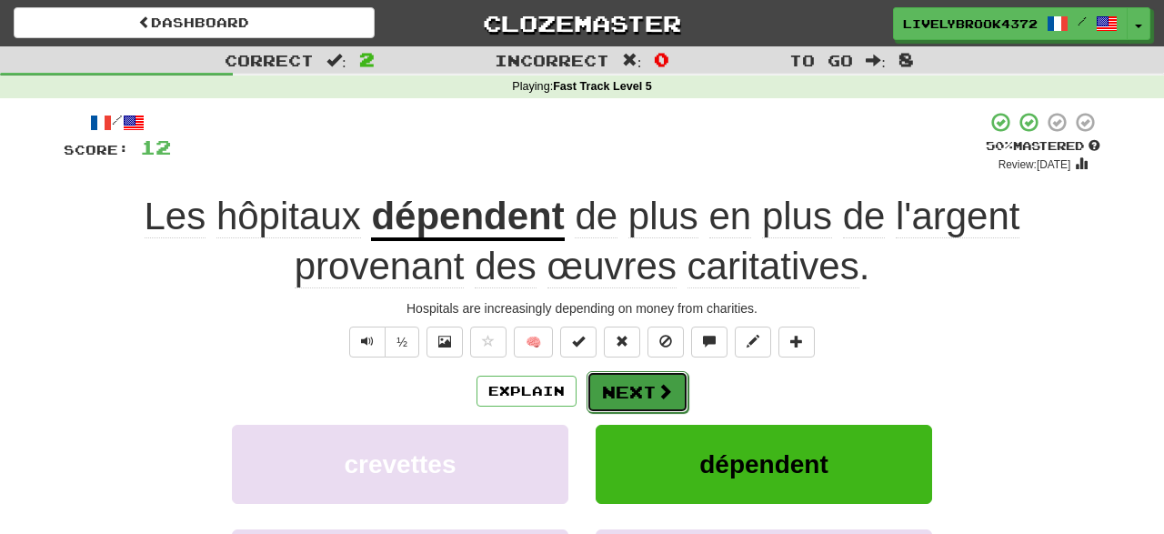
click at [627, 382] on button "Next" at bounding box center [637, 392] width 102 height 42
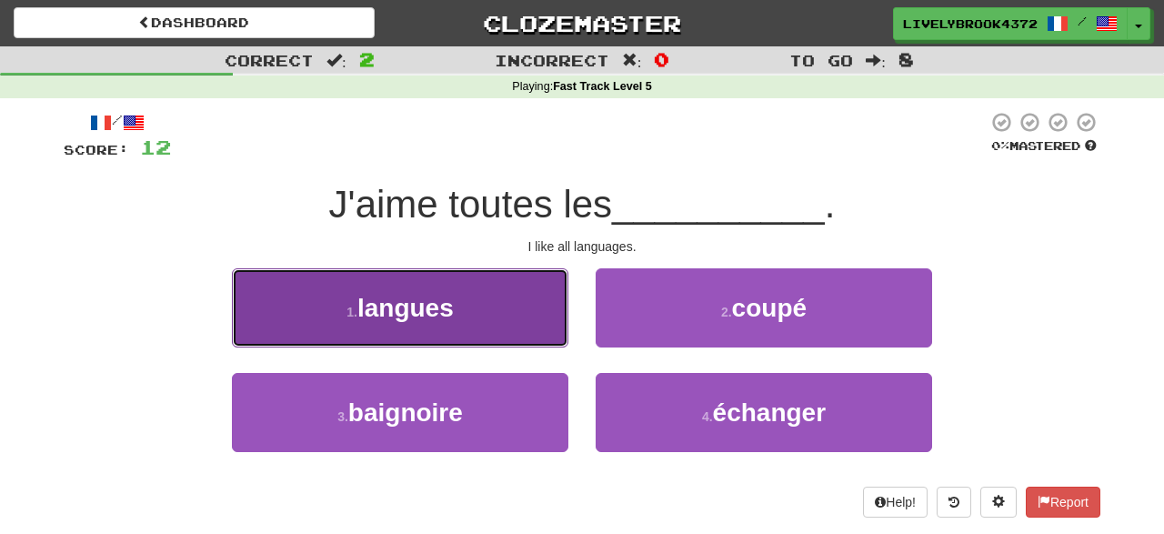
click at [534, 339] on button "1 . langues" at bounding box center [400, 307] width 336 height 79
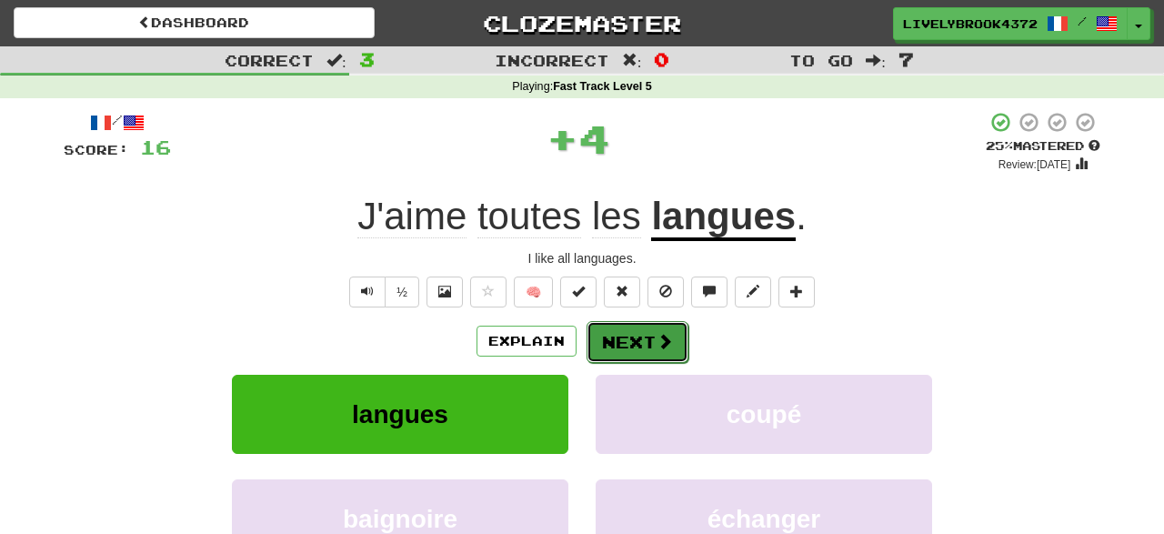
click at [625, 345] on button "Next" at bounding box center [637, 342] width 102 height 42
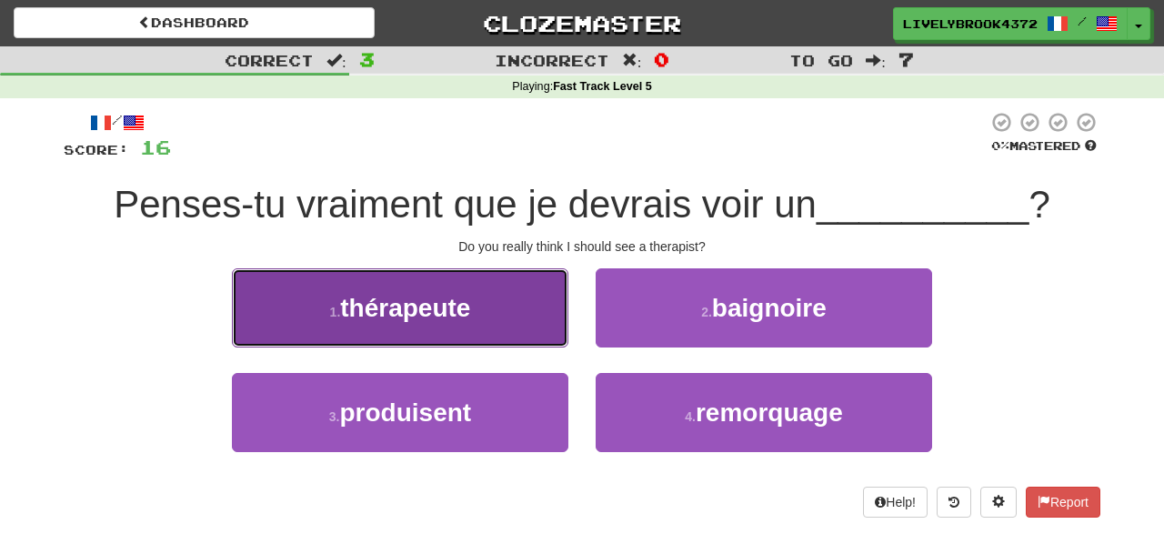
click at [539, 339] on button "1 . thérapeute" at bounding box center [400, 307] width 336 height 79
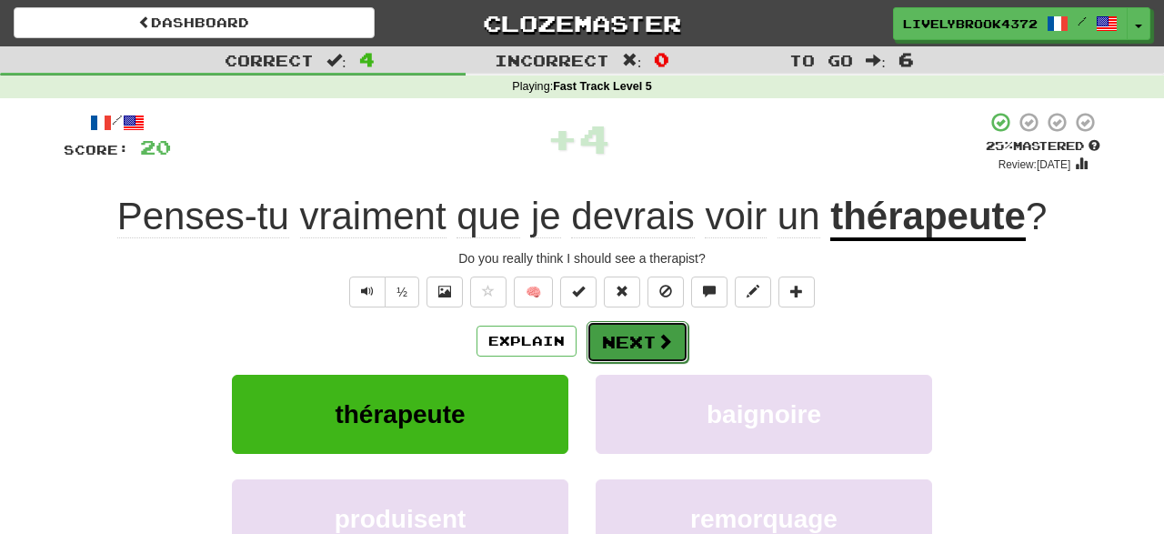
click at [625, 338] on button "Next" at bounding box center [637, 342] width 102 height 42
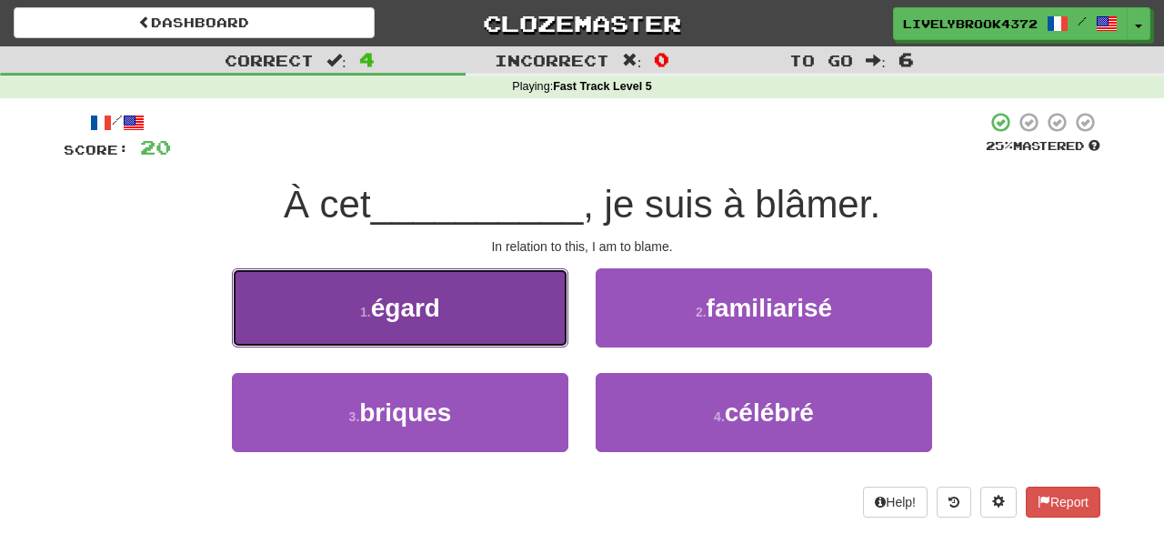
click at [519, 317] on button "1 . égard" at bounding box center [400, 307] width 336 height 79
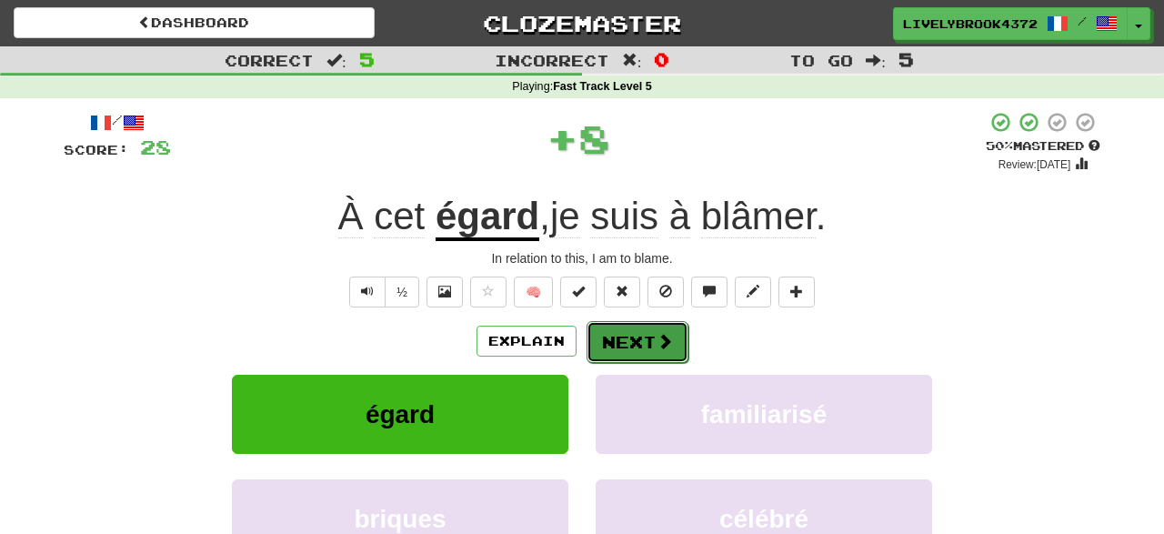
click at [634, 335] on button "Next" at bounding box center [637, 342] width 102 height 42
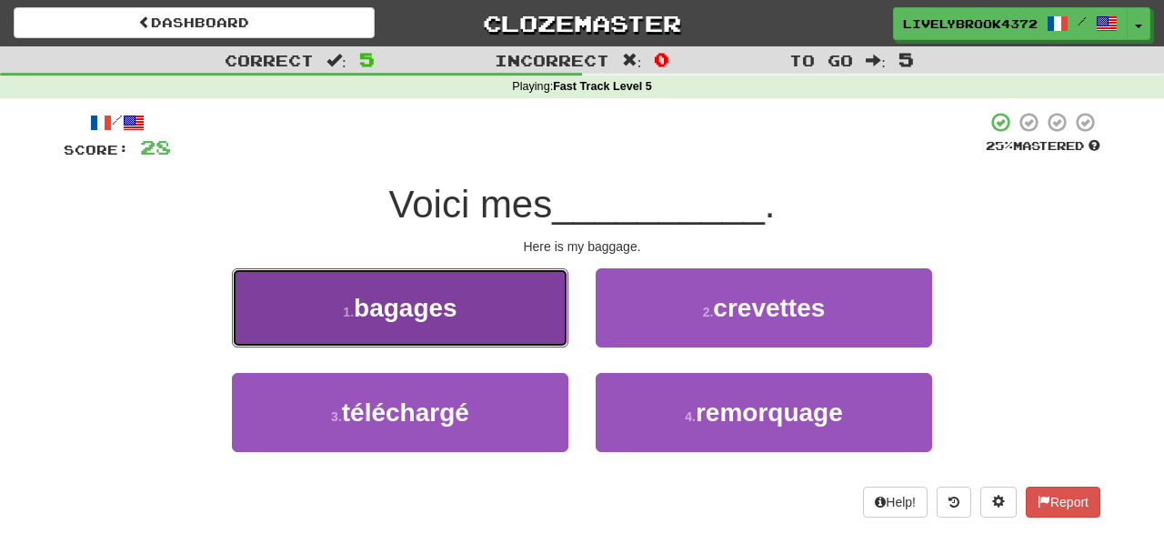
click at [537, 317] on button "1 . bagages" at bounding box center [400, 307] width 336 height 79
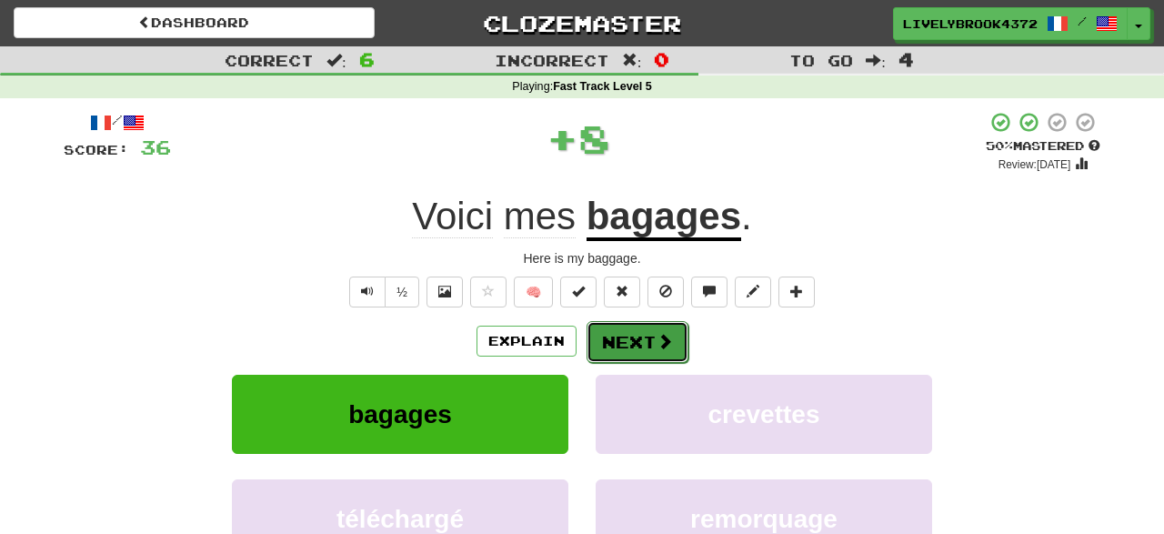
click at [626, 339] on button "Next" at bounding box center [637, 342] width 102 height 42
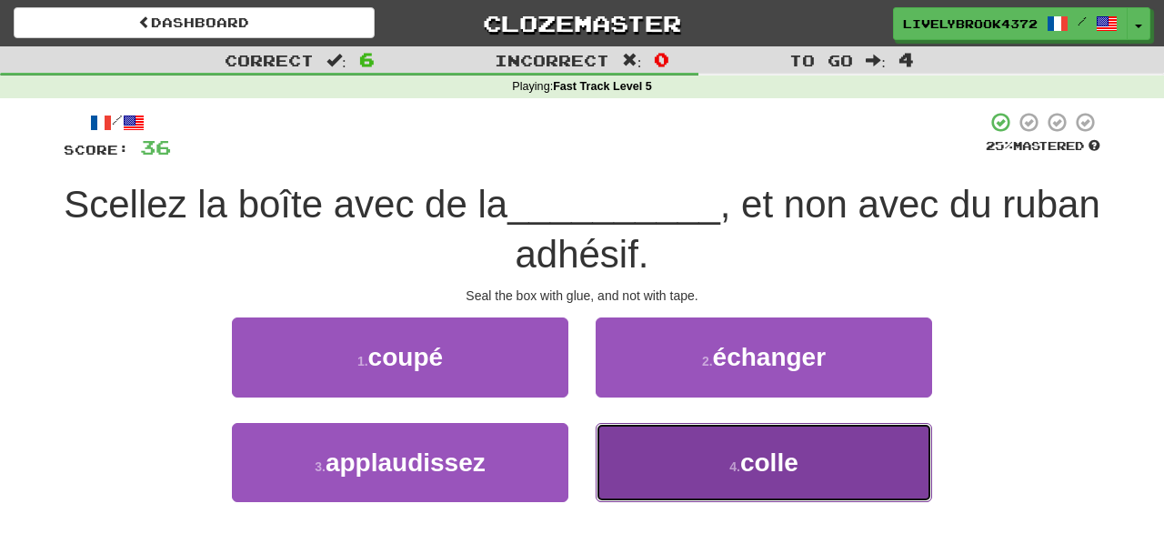
click at [685, 453] on button "4 . colle" at bounding box center [763, 462] width 336 height 79
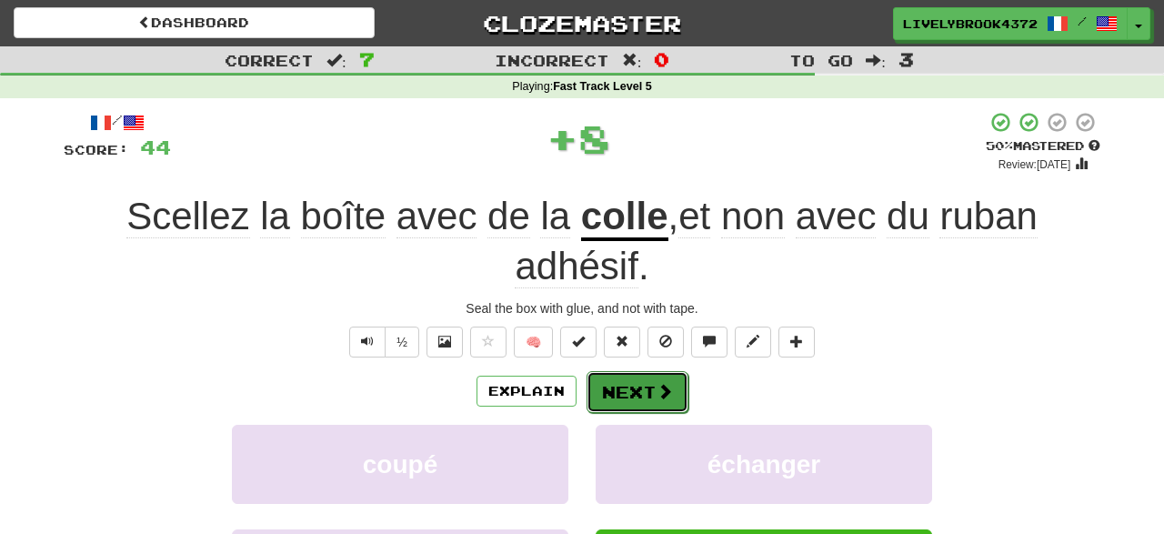
click at [635, 388] on button "Next" at bounding box center [637, 392] width 102 height 42
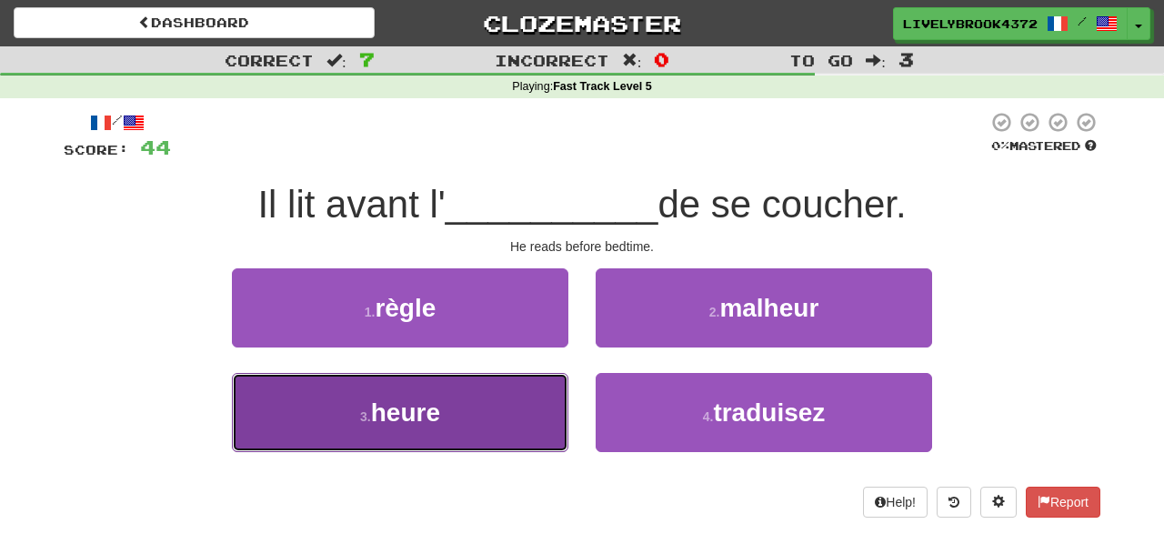
click at [491, 411] on button "3 . heure" at bounding box center [400, 412] width 336 height 79
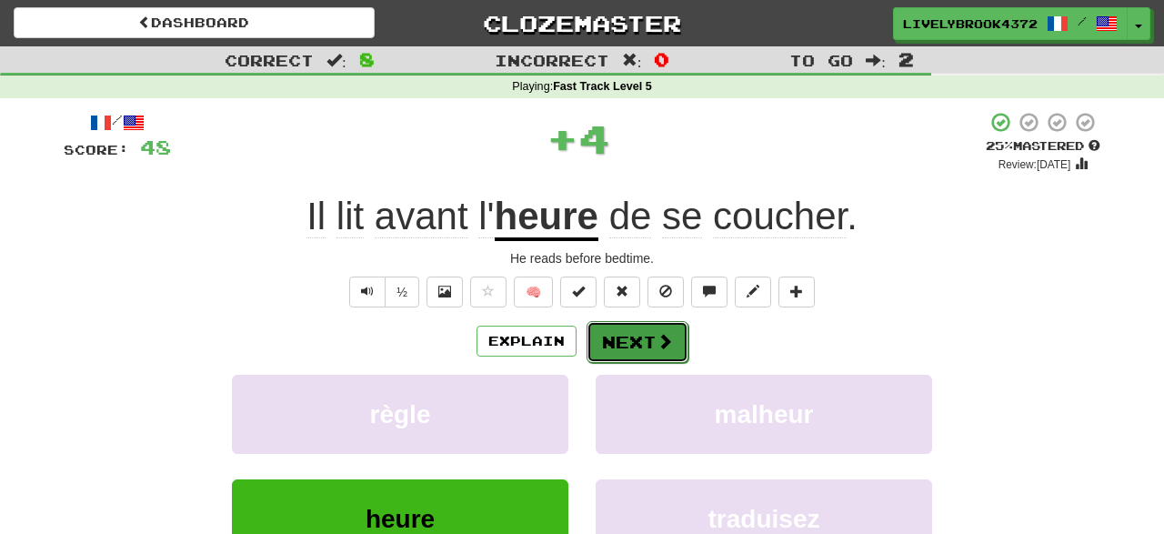
click at [640, 339] on button "Next" at bounding box center [637, 342] width 102 height 42
